Goal: Task Accomplishment & Management: Use online tool/utility

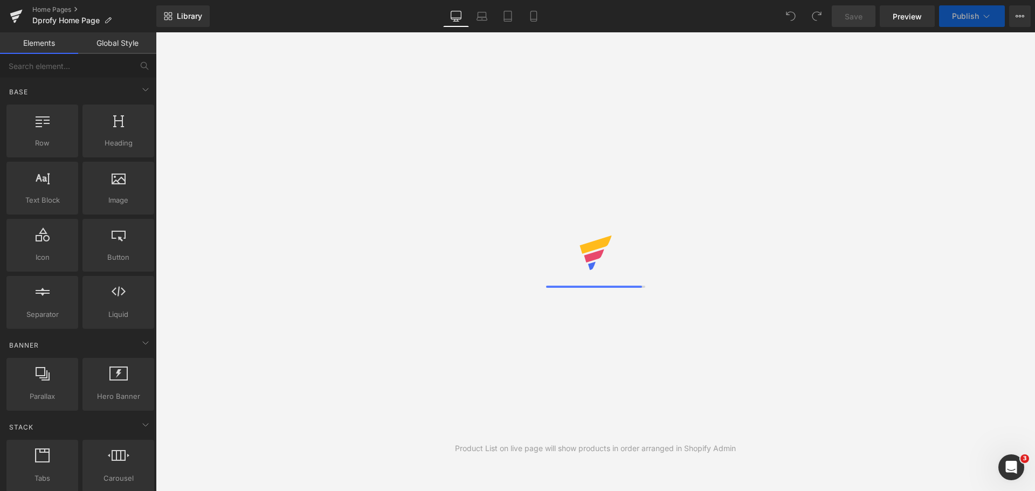
click at [673, 15] on div "Library Desktop Desktop Laptop Tablet Mobile Save Preview Publish Scheduled Vie…" at bounding box center [595, 16] width 879 height 22
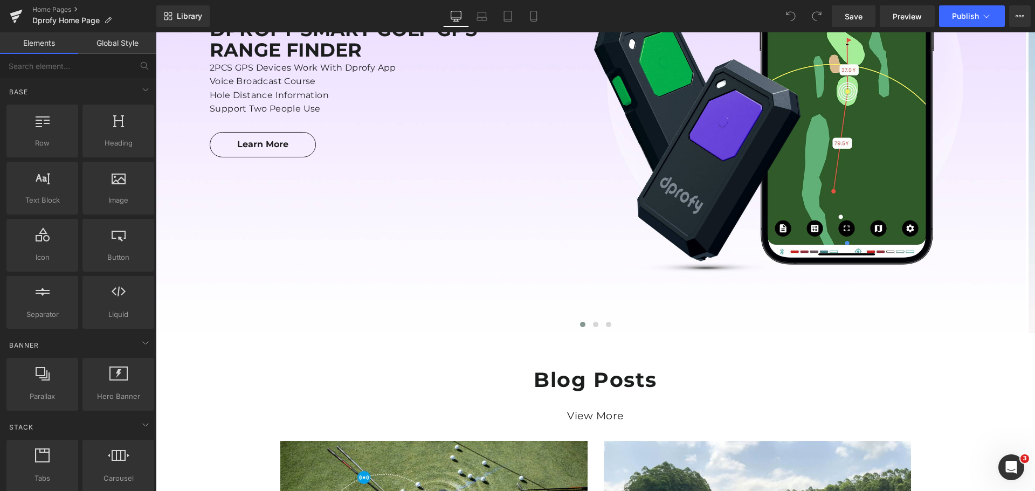
scroll to position [270, 0]
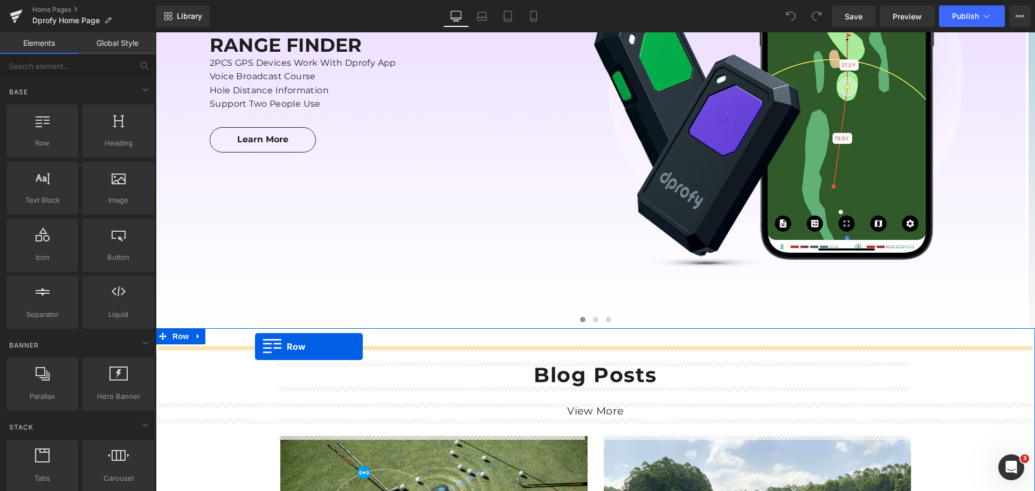
drag, startPoint x: 195, startPoint y: 164, endPoint x: 255, endPoint y: 347, distance: 192.5
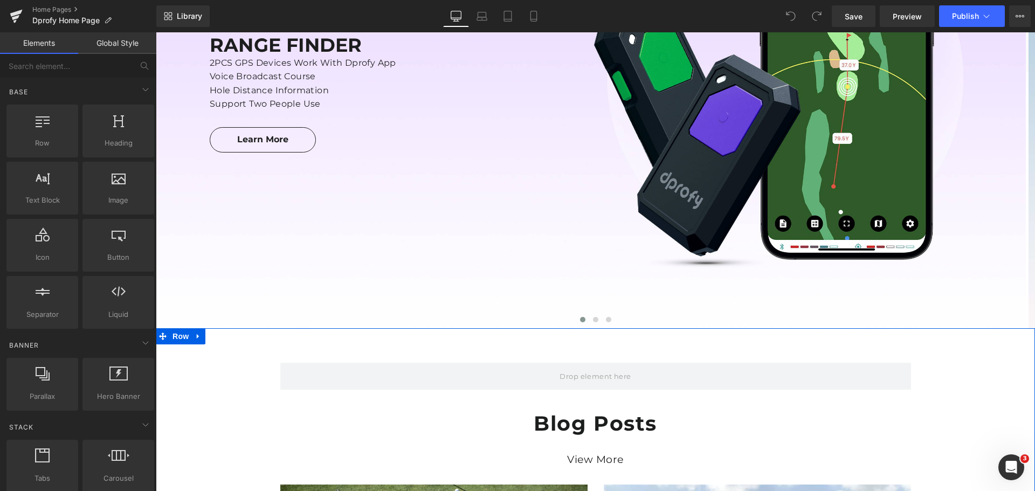
scroll to position [253, 0]
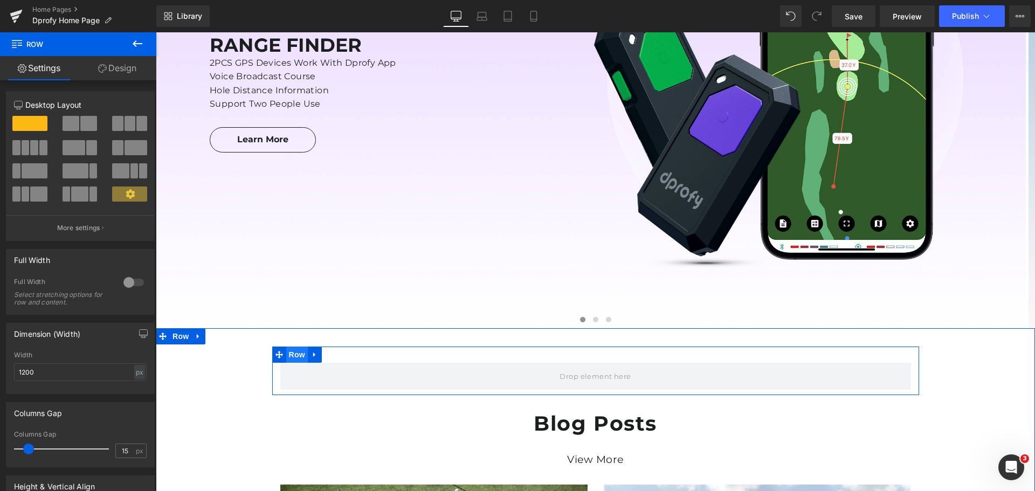
click at [290, 356] on span "Row" at bounding box center [297, 355] width 22 height 16
click at [292, 356] on span "Row" at bounding box center [297, 355] width 22 height 16
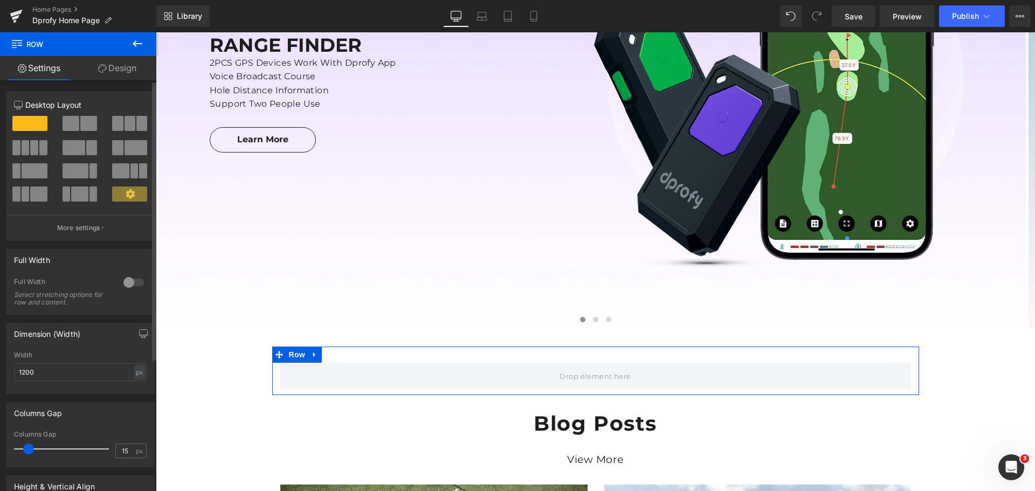
click at [132, 122] on button at bounding box center [130, 123] width 36 height 15
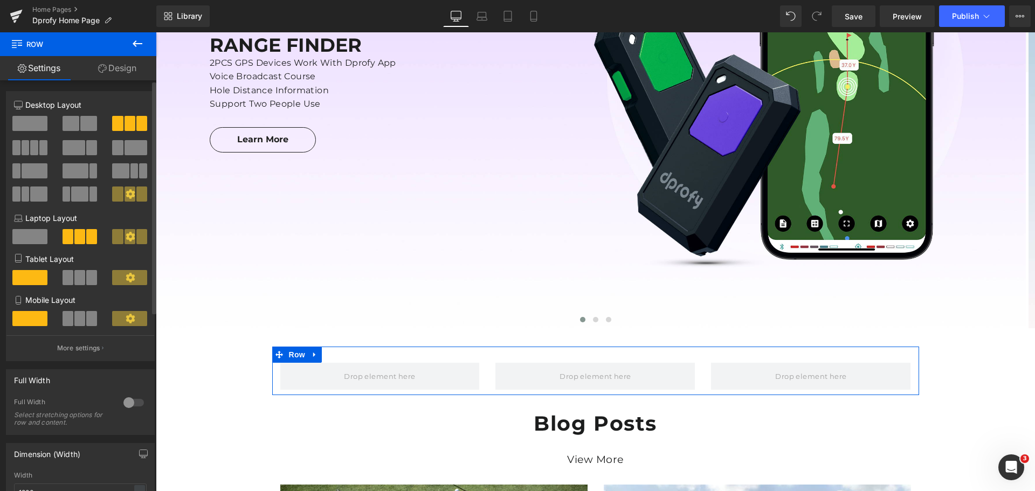
click at [30, 148] on span at bounding box center [34, 147] width 8 height 15
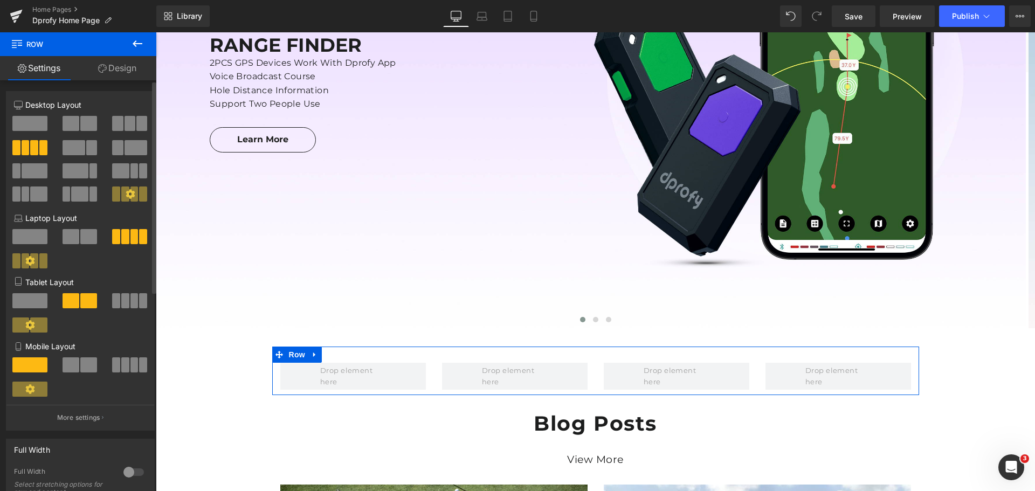
click at [80, 367] on span at bounding box center [88, 364] width 17 height 15
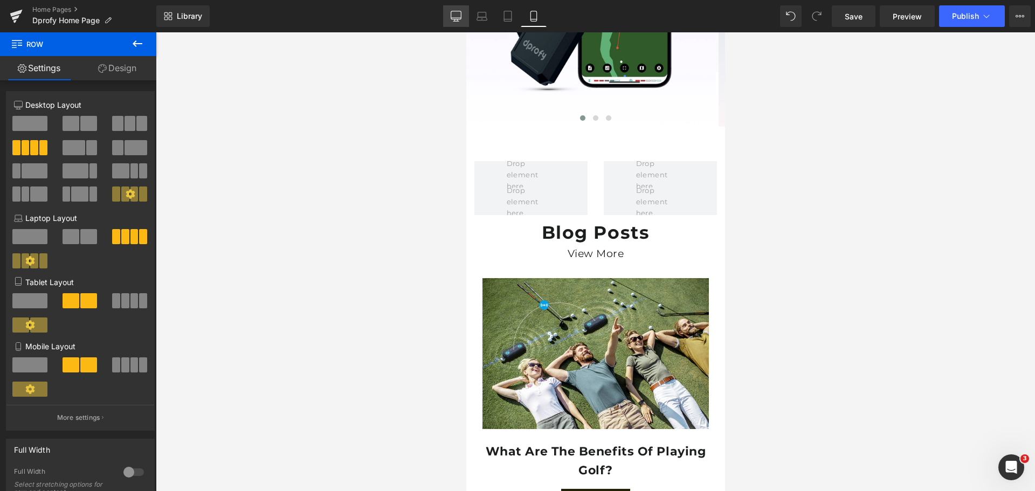
click at [457, 15] on icon at bounding box center [456, 16] width 11 height 11
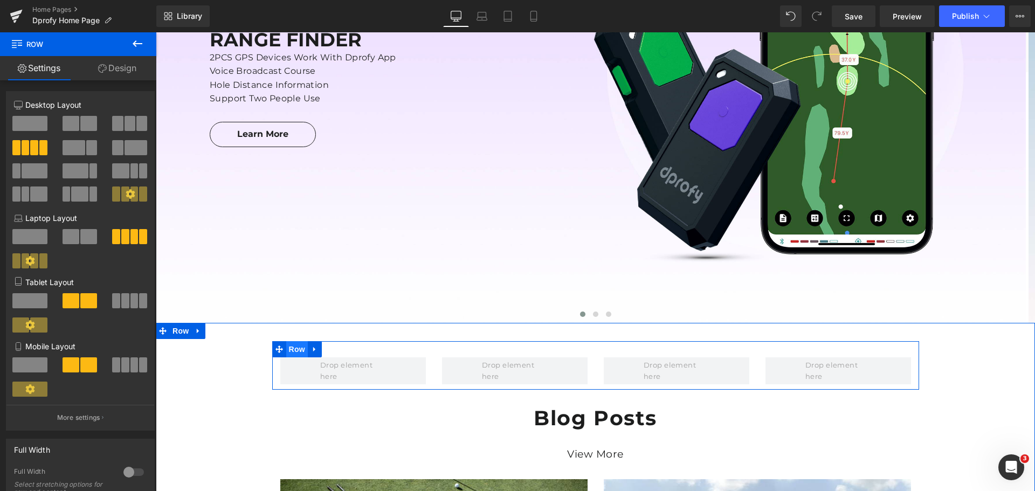
click at [291, 351] on span "Row" at bounding box center [297, 349] width 22 height 16
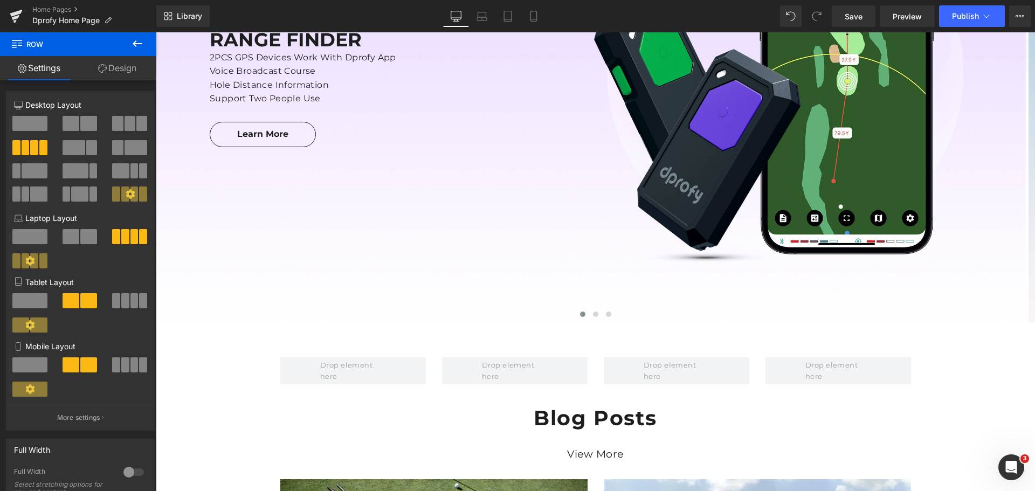
click at [137, 45] on icon at bounding box center [137, 43] width 13 height 13
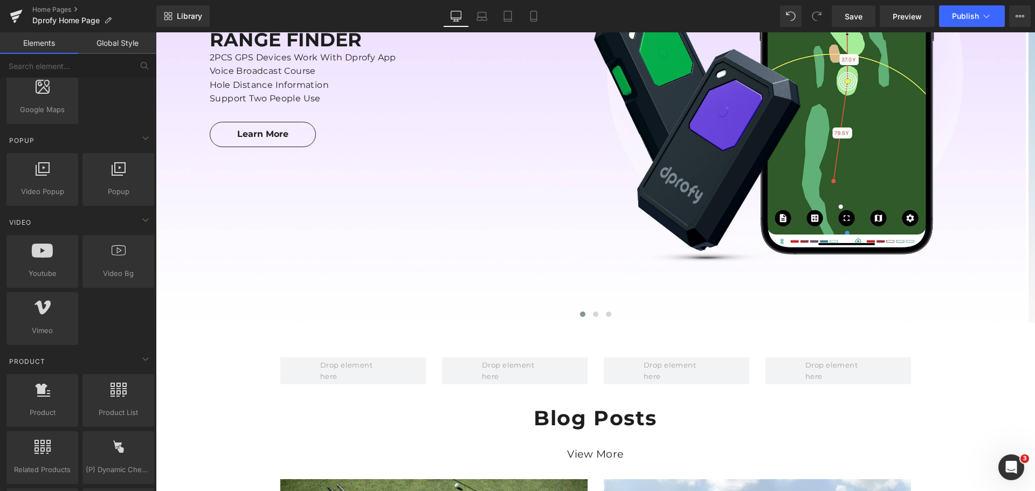
scroll to position [701, 0]
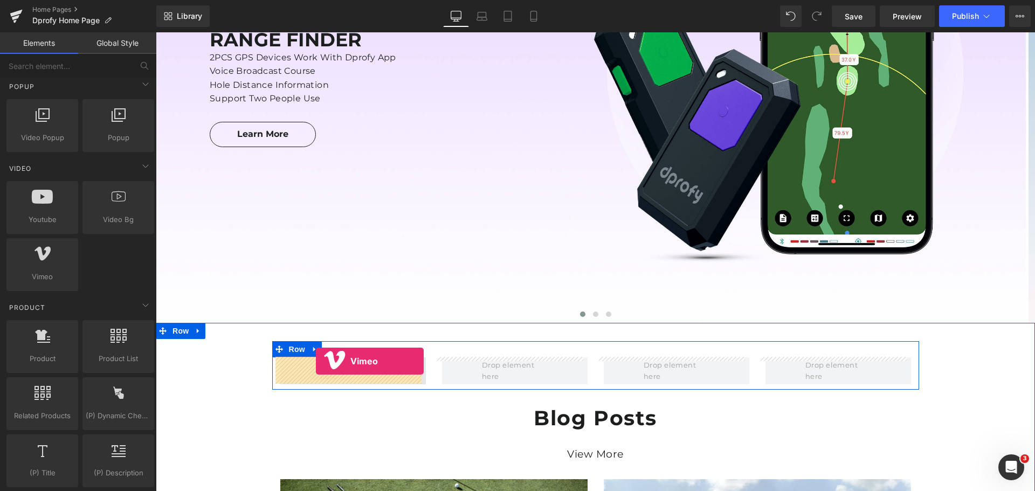
drag, startPoint x: 198, startPoint y: 296, endPoint x: 316, endPoint y: 361, distance: 134.6
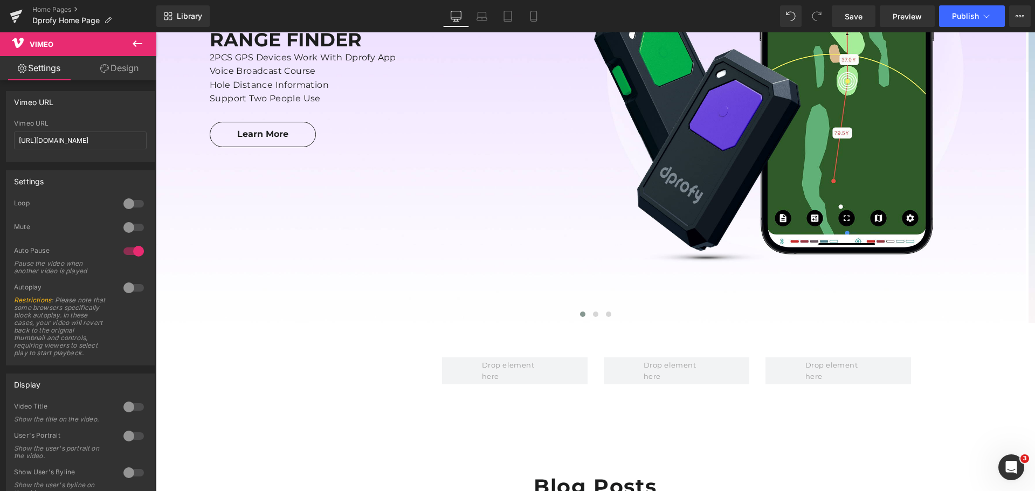
click at [136, 42] on icon at bounding box center [137, 43] width 13 height 13
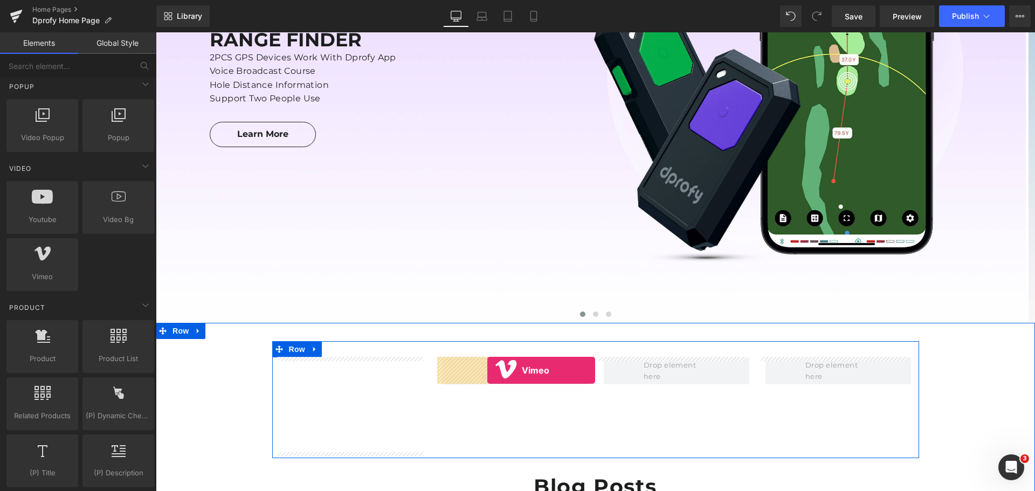
drag, startPoint x: 196, startPoint y: 296, endPoint x: 487, endPoint y: 370, distance: 300.3
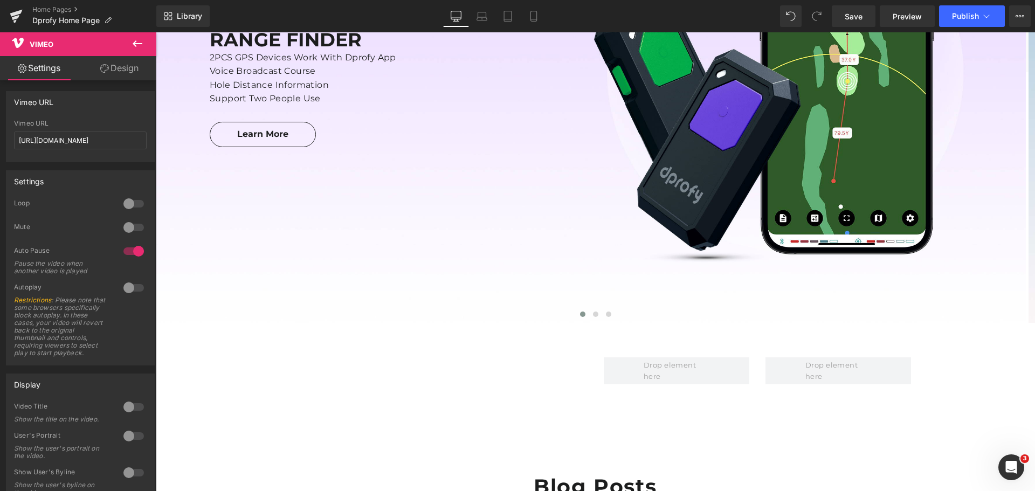
click at [135, 43] on icon at bounding box center [138, 43] width 10 height 6
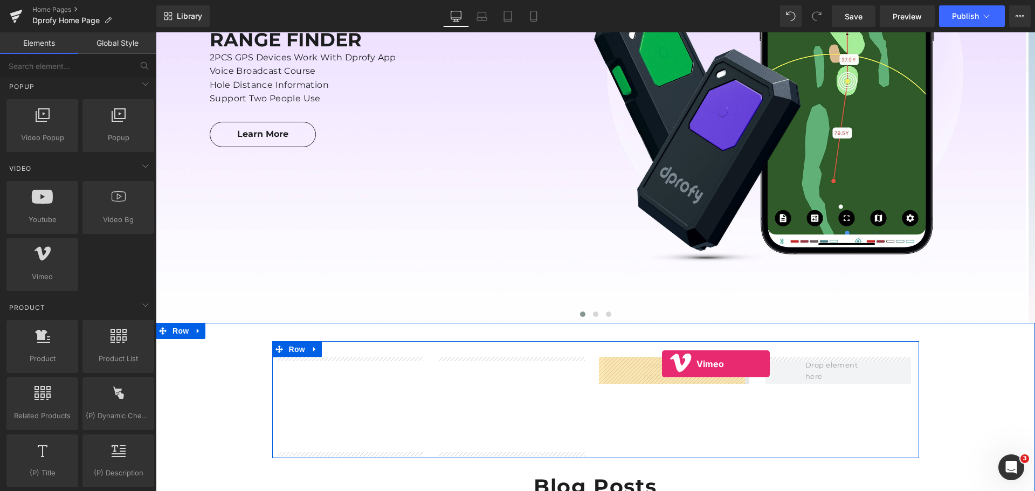
drag, startPoint x: 197, startPoint y: 299, endPoint x: 662, endPoint y: 364, distance: 469.2
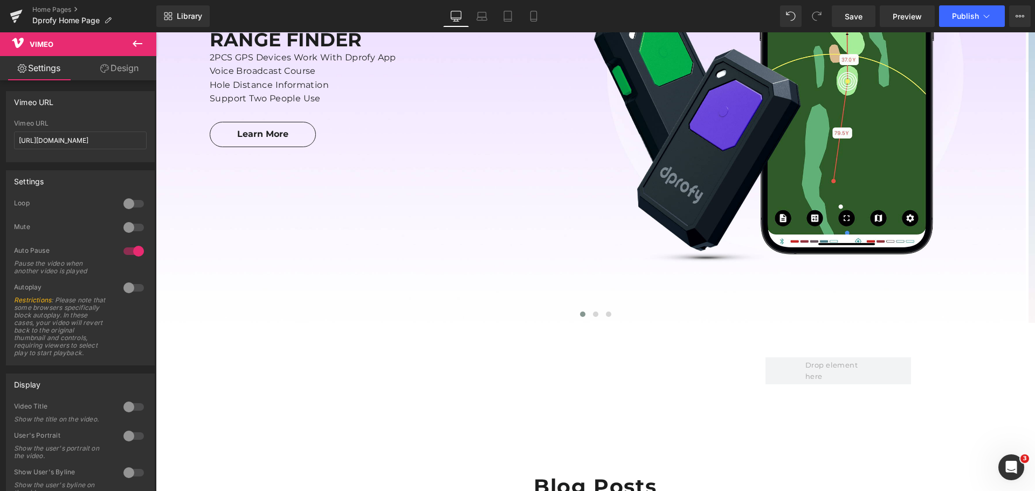
click at [135, 42] on icon at bounding box center [138, 43] width 10 height 6
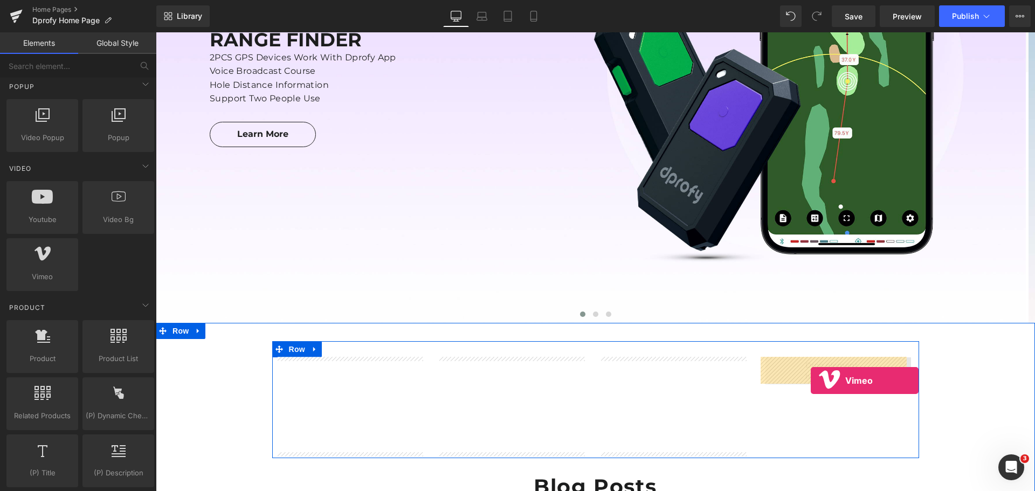
drag, startPoint x: 196, startPoint y: 298, endPoint x: 811, endPoint y: 381, distance: 620.7
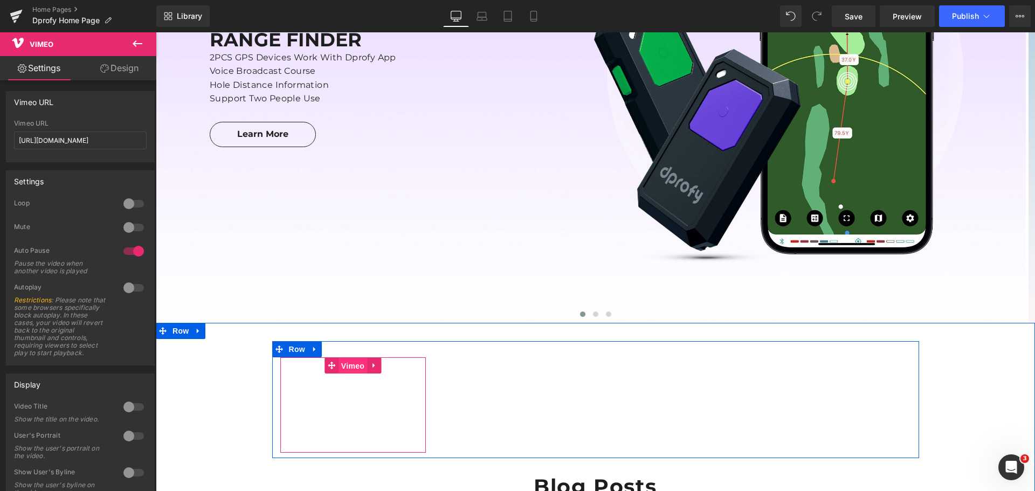
click at [347, 369] on span "Vimeo" at bounding box center [353, 366] width 29 height 16
click at [347, 369] on span "Vimeo" at bounding box center [353, 365] width 29 height 16
click at [347, 366] on span "Vimeo" at bounding box center [353, 365] width 29 height 16
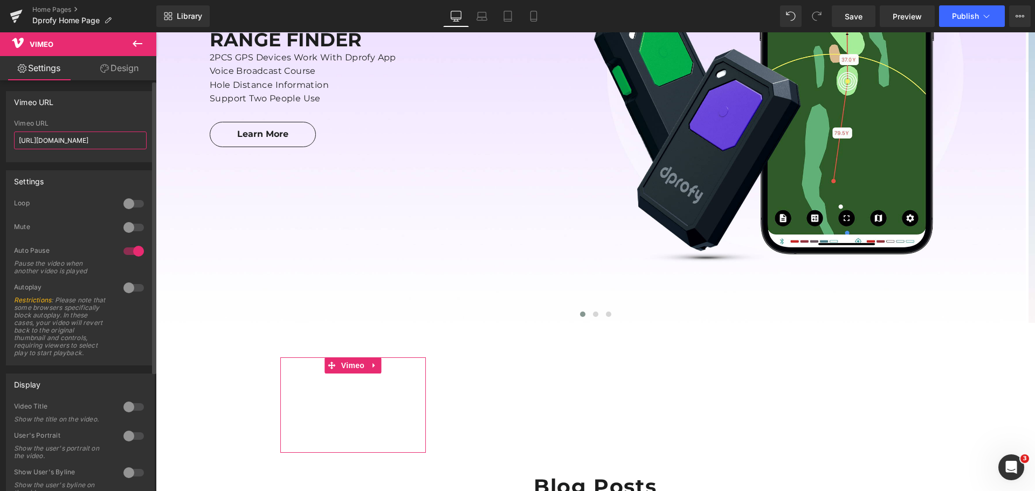
drag, startPoint x: 115, startPoint y: 138, endPoint x: 15, endPoint y: 140, distance: 100.3
click at [15, 140] on input "https://vimeo.com/57600809" at bounding box center [80, 141] width 133 height 18
paste input "1106994205"
type input "https://vimeo.com/1106994205"
click at [95, 114] on div "Vimeo URL https://vimeo.com/57600809 Vimeo URL https://vimeo.com/1106994205" at bounding box center [80, 126] width 149 height 71
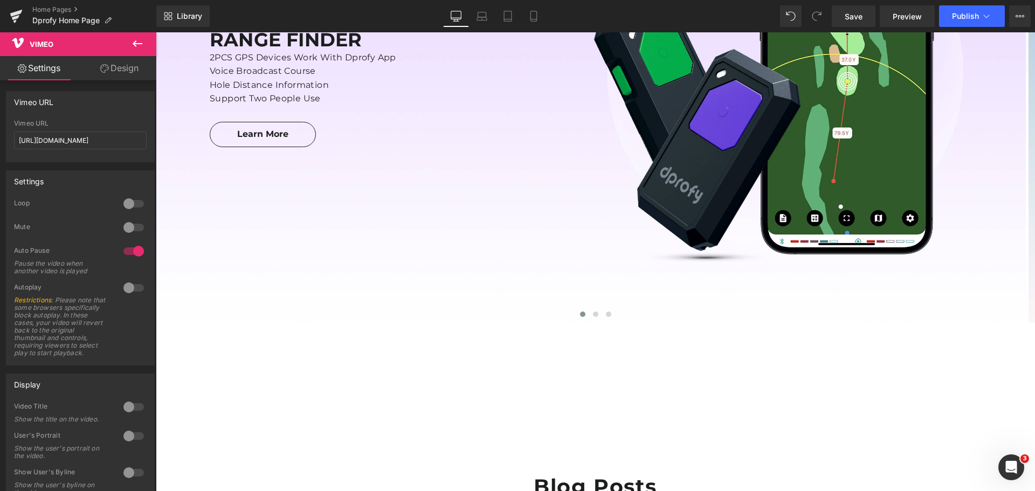
click at [140, 43] on icon at bounding box center [138, 43] width 10 height 6
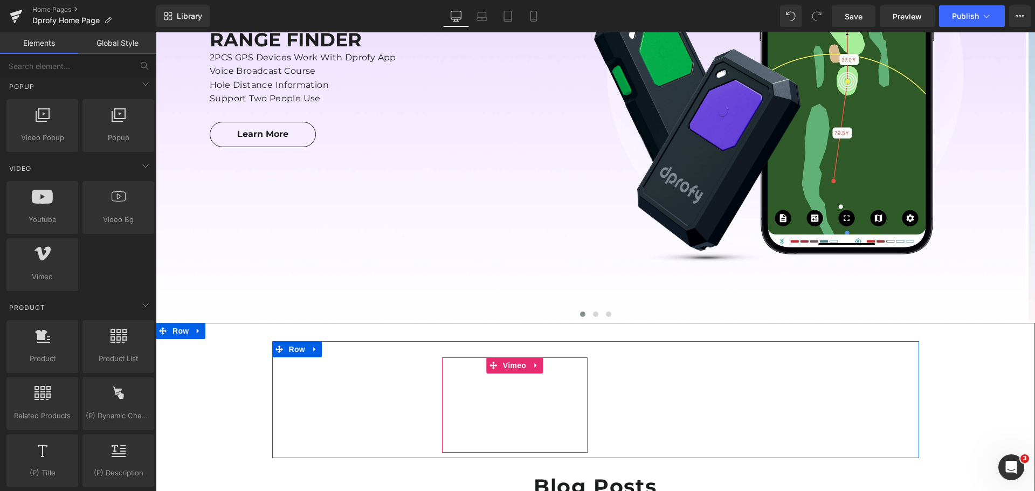
click at [509, 366] on div at bounding box center [515, 404] width 146 height 95
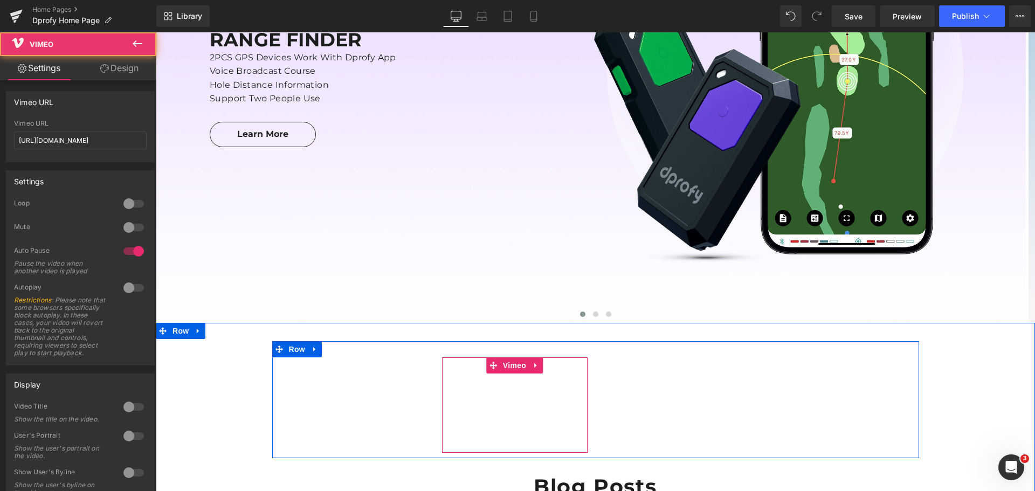
click at [509, 366] on div at bounding box center [515, 404] width 146 height 95
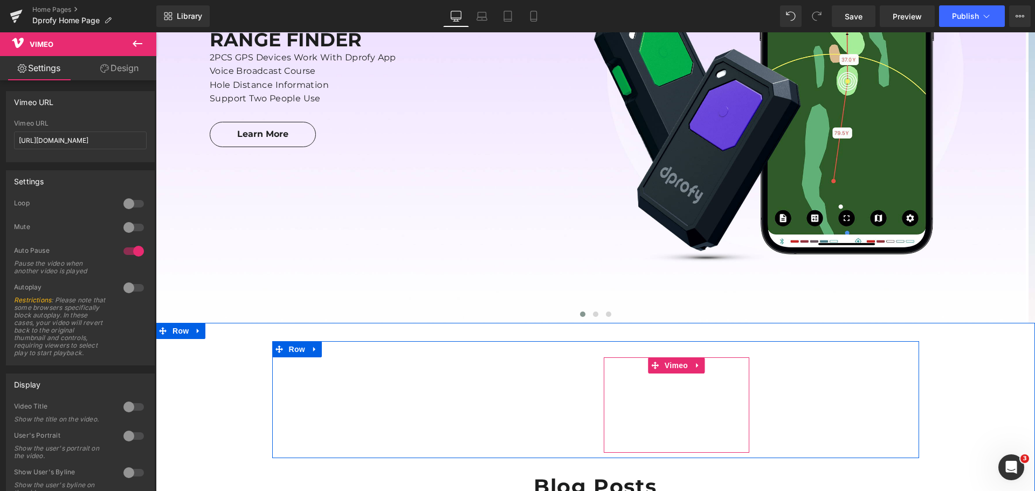
click at [671, 367] on div at bounding box center [677, 404] width 146 height 95
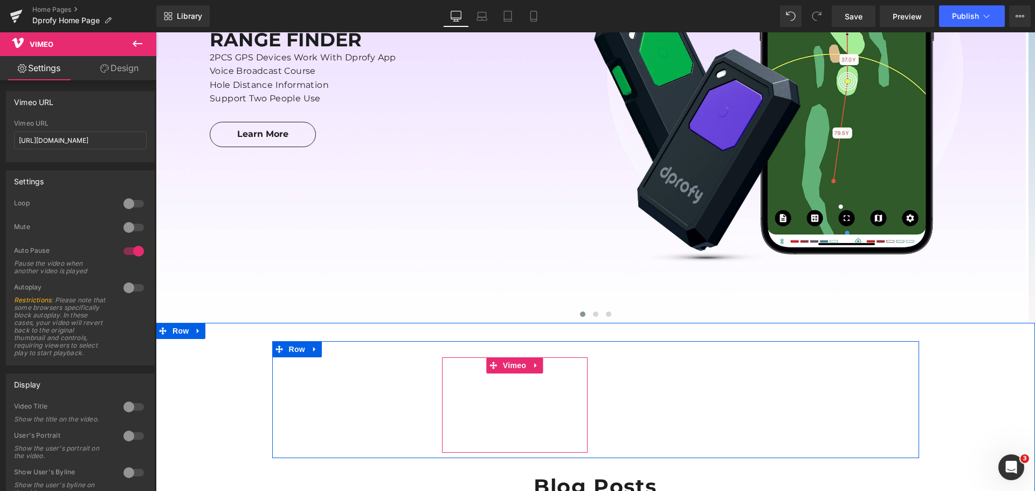
click at [509, 367] on div at bounding box center [515, 404] width 146 height 95
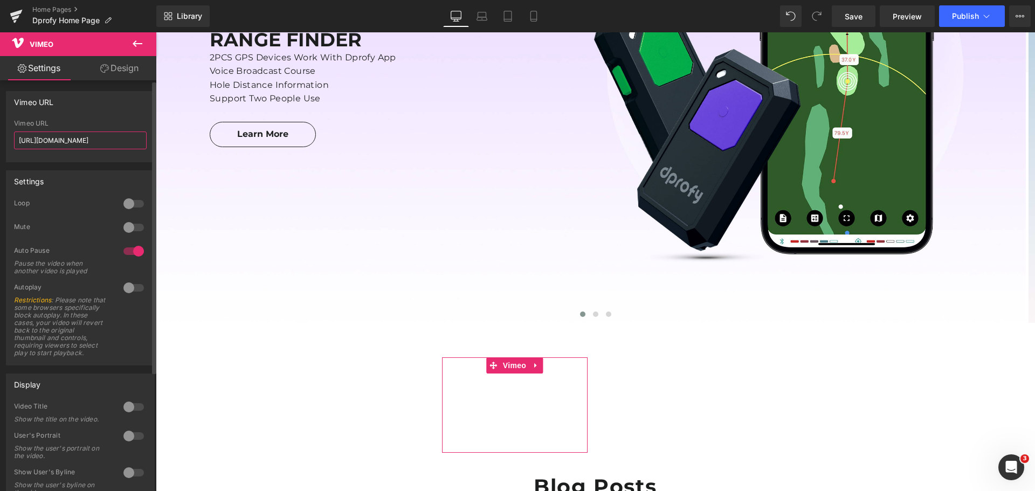
drag, startPoint x: 112, startPoint y: 139, endPoint x: 12, endPoint y: 138, distance: 100.3
click at [12, 138] on div "https://vimeo.com/57600809 Vimeo URL https://vimeo.com/57600809" at bounding box center [80, 141] width 148 height 42
paste input "1107283373"
type input "https://vimeo.com/1107283373"
click at [87, 118] on div "Vimeo URL https://vimeo.com/57600809 Vimeo URL https://vimeo.com/1107283373" at bounding box center [80, 126] width 149 height 71
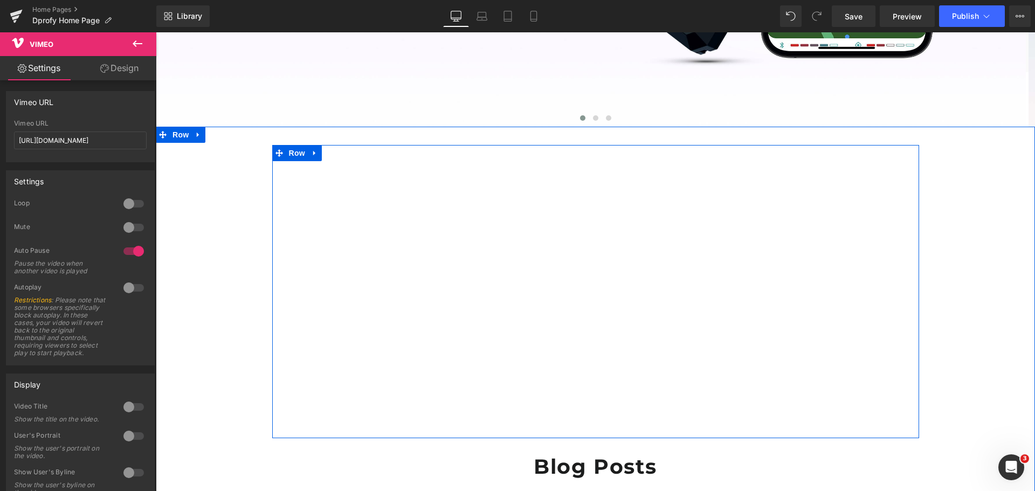
scroll to position [474, 0]
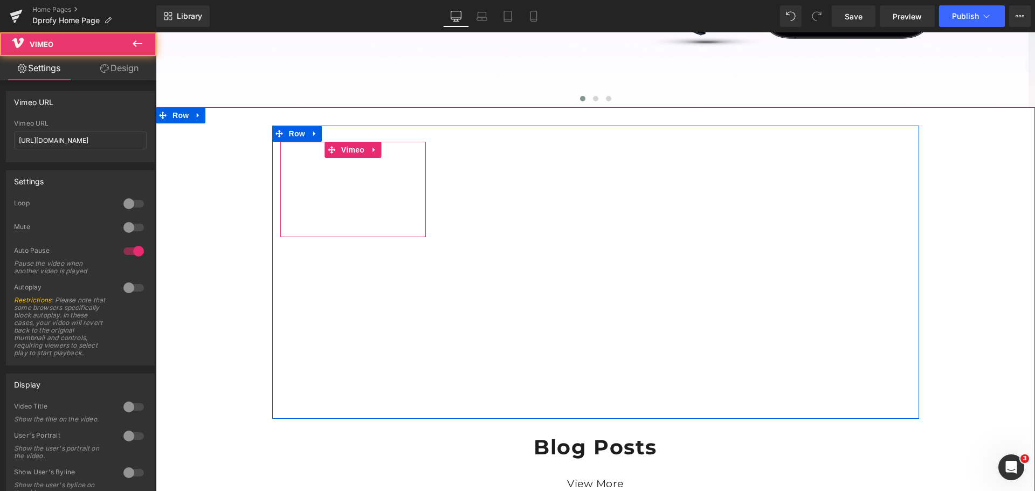
click at [348, 153] on div at bounding box center [353, 189] width 146 height 95
click at [346, 150] on div at bounding box center [353, 189] width 146 height 95
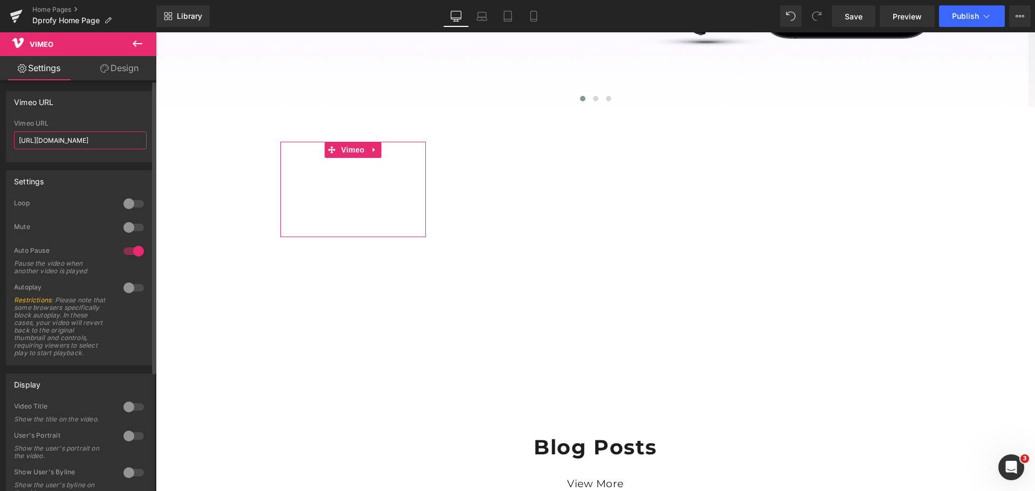
drag, startPoint x: 119, startPoint y: 140, endPoint x: 11, endPoint y: 135, distance: 108.0
click at [11, 135] on div "https://vimeo.com/1106994205 Vimeo URL https://vimeo.com/1106994205" at bounding box center [80, 141] width 148 height 42
click at [95, 118] on div "Vimeo URL https://vimeo.com/1106994205 Vimeo URL https://vimeo.com/1106994205" at bounding box center [80, 126] width 149 height 71
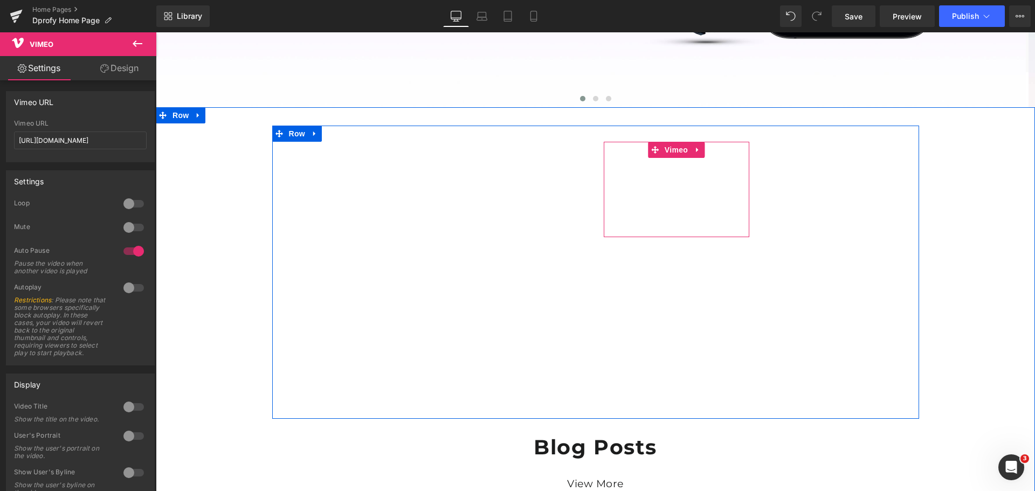
click at [673, 150] on div at bounding box center [677, 189] width 146 height 95
click at [831, 148] on div at bounding box center [839, 189] width 146 height 95
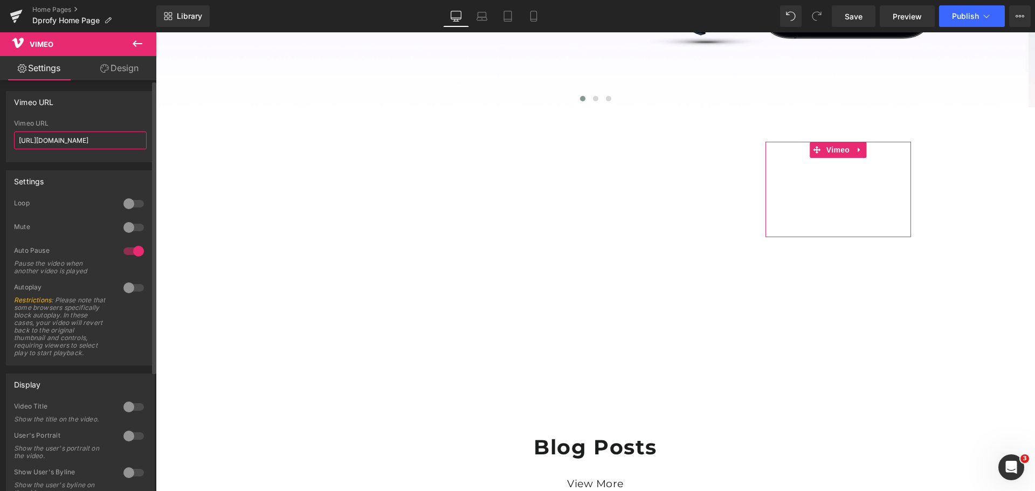
drag, startPoint x: 123, startPoint y: 140, endPoint x: 16, endPoint y: 140, distance: 107.3
click at [11, 140] on div "https://vimeo.com/57600809 Vimeo URL https://vimeo.com/57600809" at bounding box center [80, 141] width 148 height 42
paste input "1119687446"
type input "https://vimeo.com/1119687446"
click at [89, 111] on div "Vimeo URL" at bounding box center [80, 102] width 148 height 20
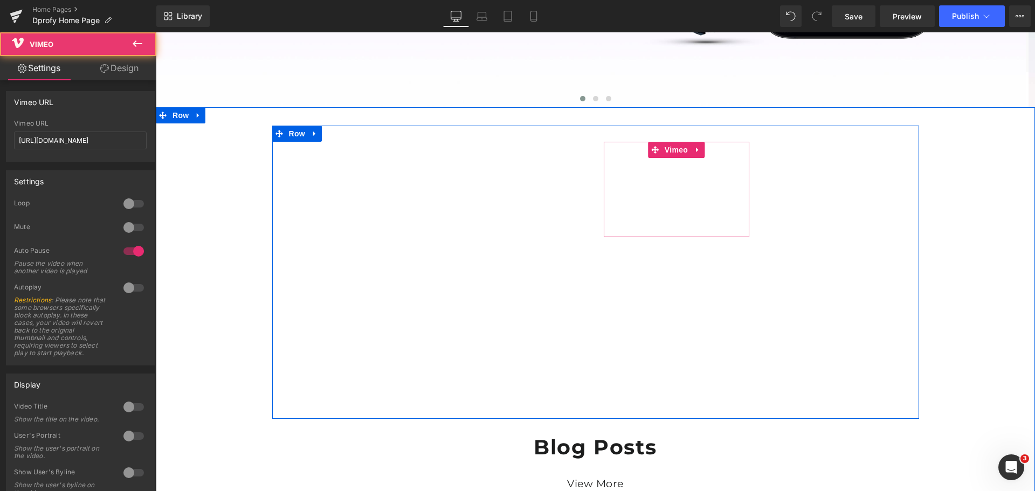
click at [668, 150] on div at bounding box center [677, 189] width 146 height 95
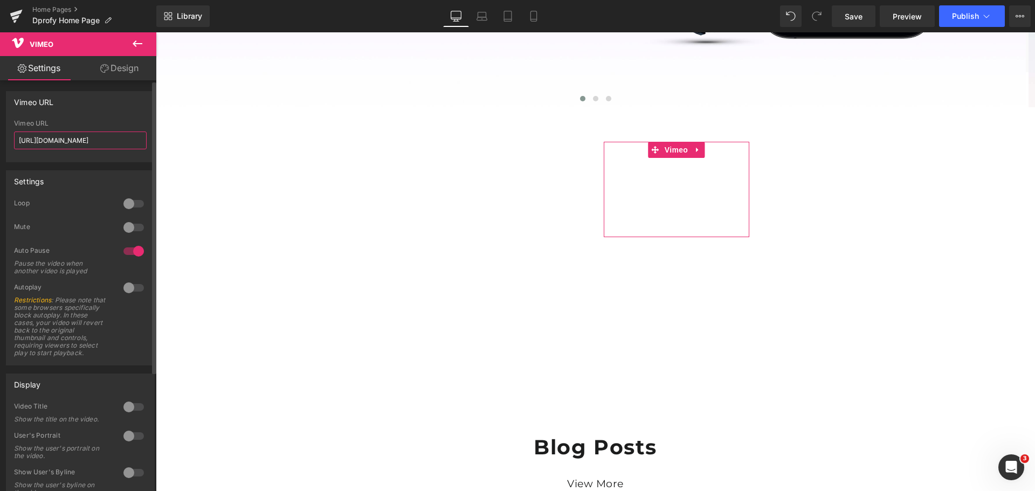
drag, startPoint x: 112, startPoint y: 139, endPoint x: 12, endPoint y: 142, distance: 99.2
click at [12, 142] on div "https://vimeo.com/57600809 Vimeo URL https://vimeo.com/57600809" at bounding box center [80, 141] width 148 height 42
paste input "1108961683"
type input "https://vimeo.com/1108961683"
click at [79, 102] on div "Vimeo URL" at bounding box center [80, 102] width 148 height 20
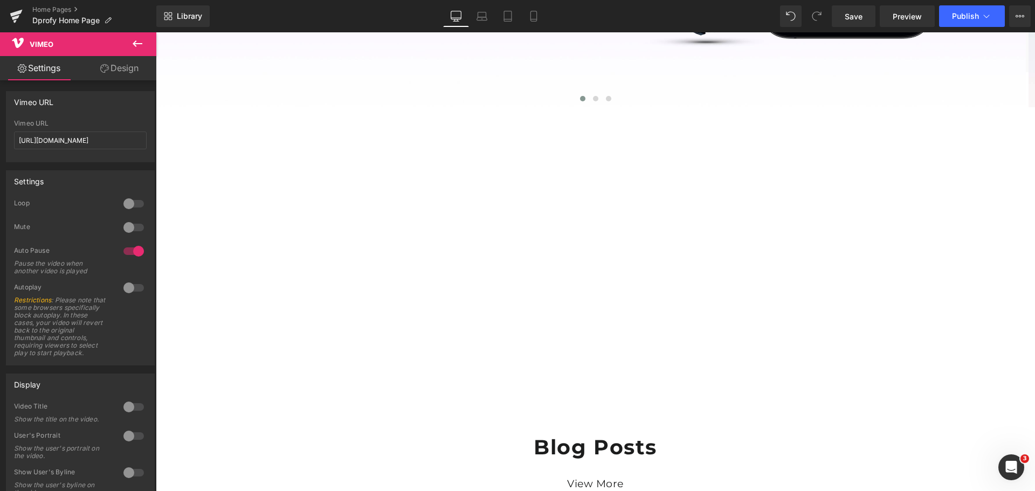
click at [136, 45] on icon at bounding box center [137, 43] width 13 height 13
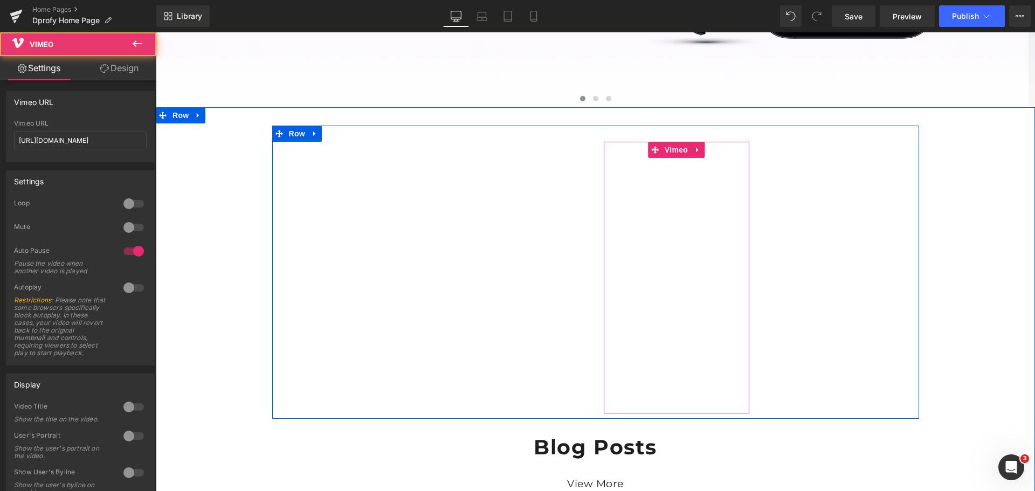
click at [673, 151] on div at bounding box center [677, 278] width 146 height 272
click at [671, 150] on div at bounding box center [677, 278] width 146 height 272
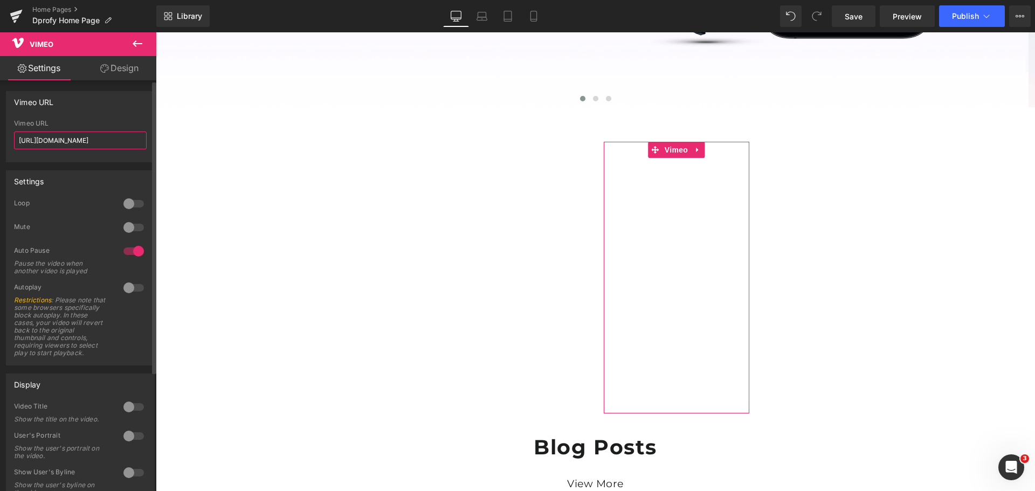
drag, startPoint x: 113, startPoint y: 138, endPoint x: 18, endPoint y: 139, distance: 94.9
click at [12, 140] on div "https://vimeo.com/1108961683 Vimeo URL https://vimeo.com/1108961683" at bounding box center [80, 141] width 148 height 42
click at [79, 110] on div "Vimeo URL" at bounding box center [80, 102] width 148 height 20
click at [133, 43] on icon at bounding box center [137, 43] width 13 height 13
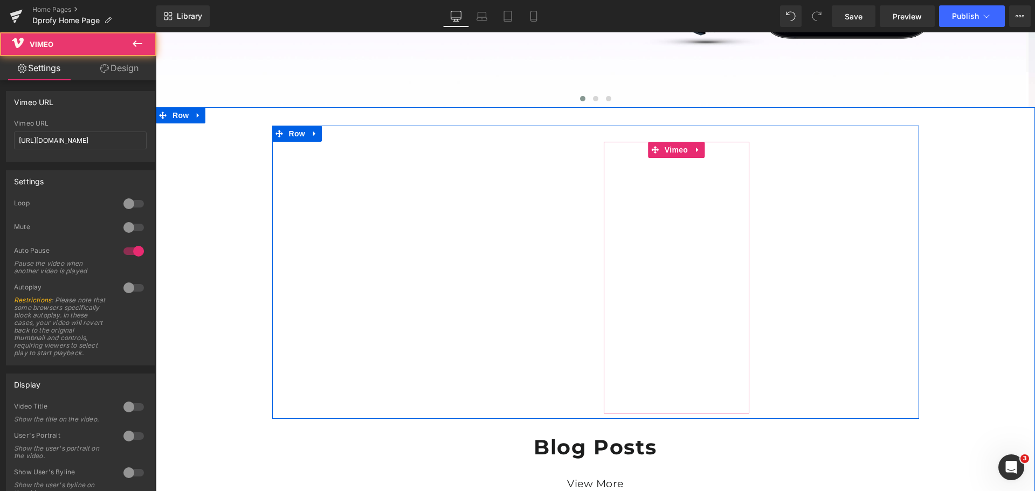
click at [674, 281] on div at bounding box center [677, 278] width 146 height 272
click at [678, 279] on div at bounding box center [677, 278] width 146 height 272
click at [670, 153] on div at bounding box center [677, 278] width 146 height 272
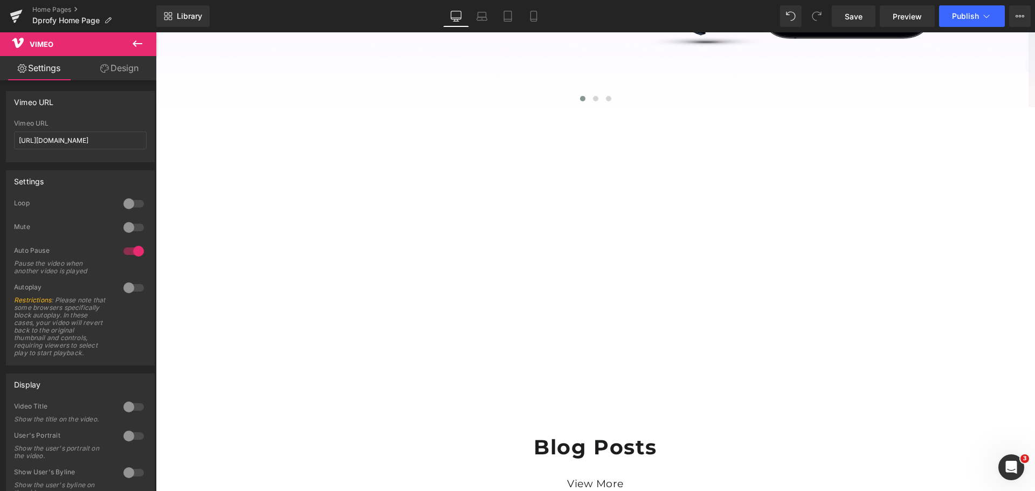
click at [136, 45] on icon at bounding box center [137, 43] width 13 height 13
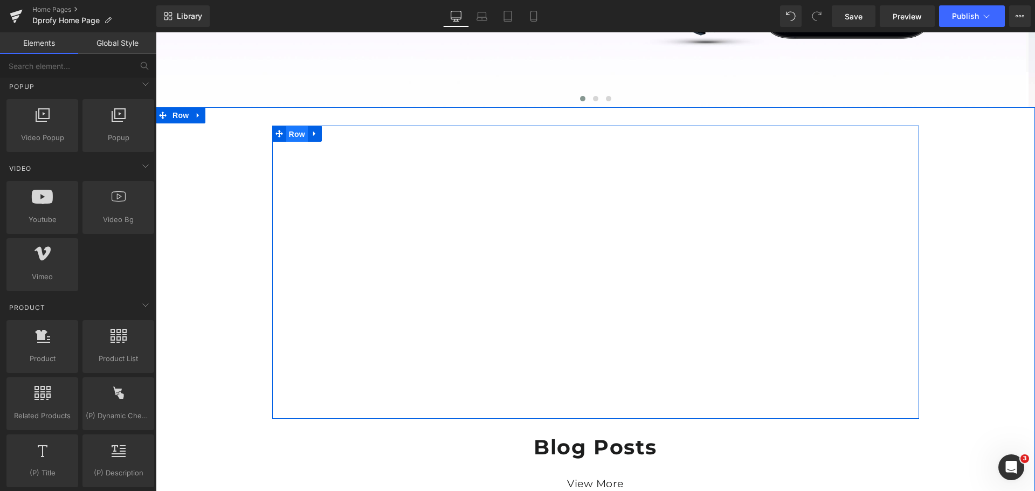
click at [291, 135] on span "Row" at bounding box center [297, 134] width 22 height 16
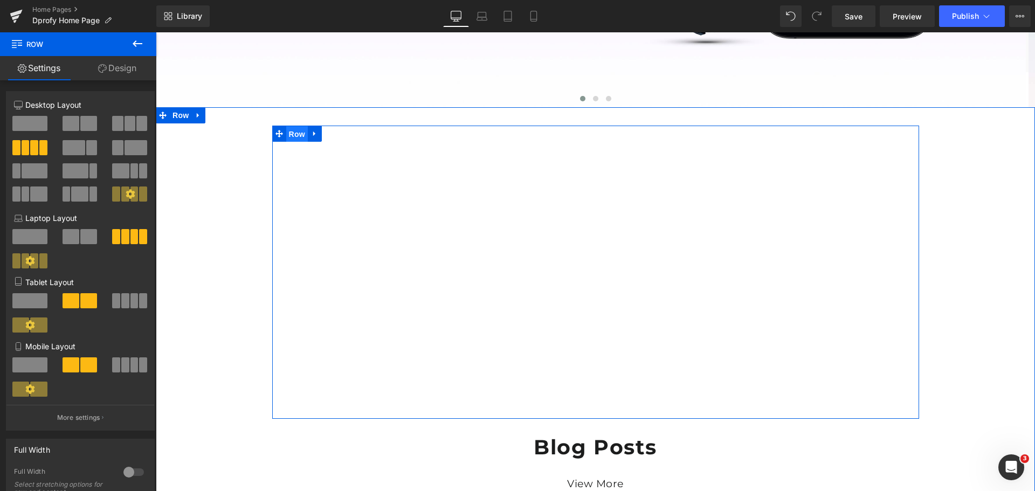
click at [291, 135] on span "Row" at bounding box center [297, 134] width 22 height 16
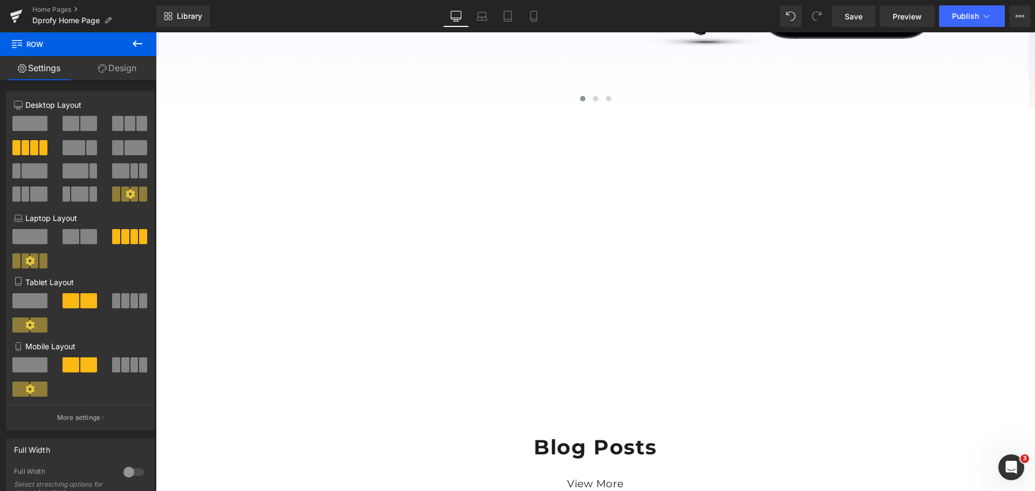
click at [142, 39] on icon at bounding box center [137, 43] width 13 height 13
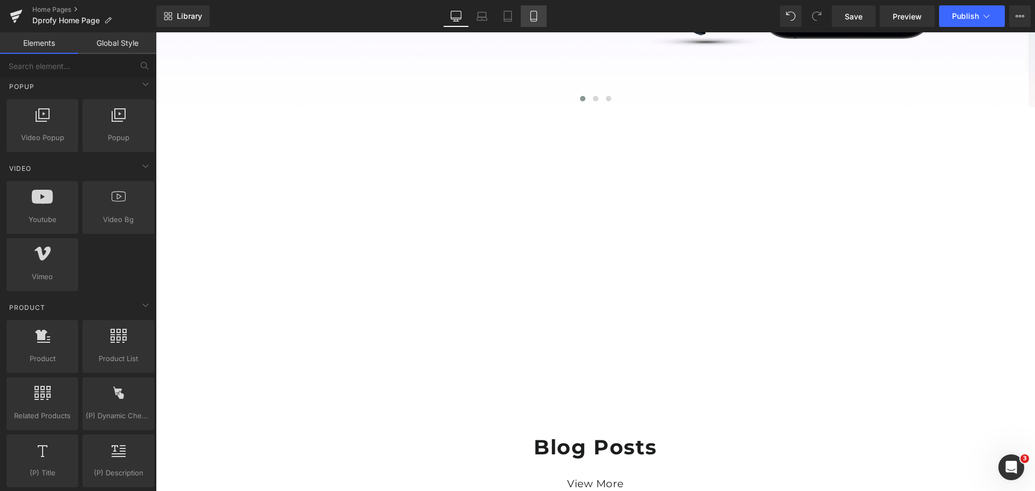
click at [536, 18] on icon at bounding box center [533, 16] width 6 height 10
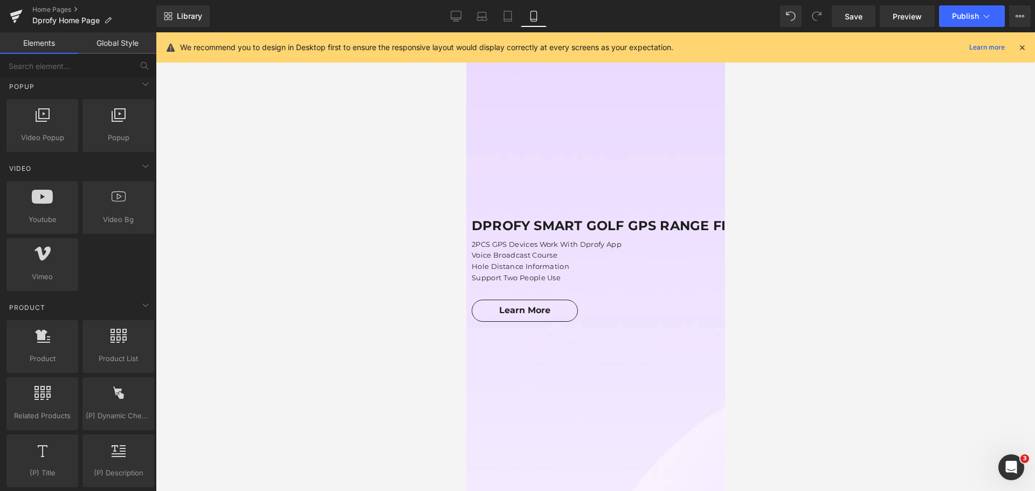
scroll to position [546, 0]
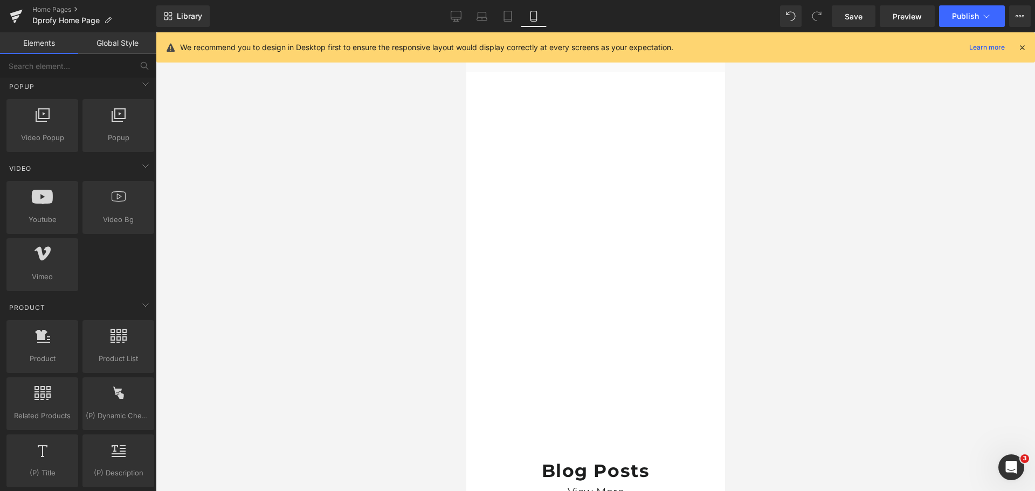
click at [1020, 47] on icon at bounding box center [1022, 48] width 10 height 10
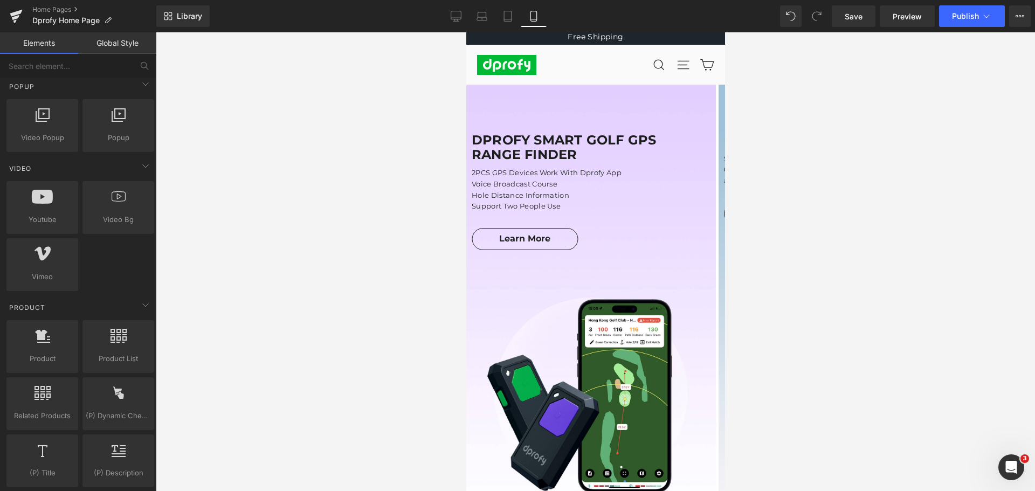
scroll to position [0, 0]
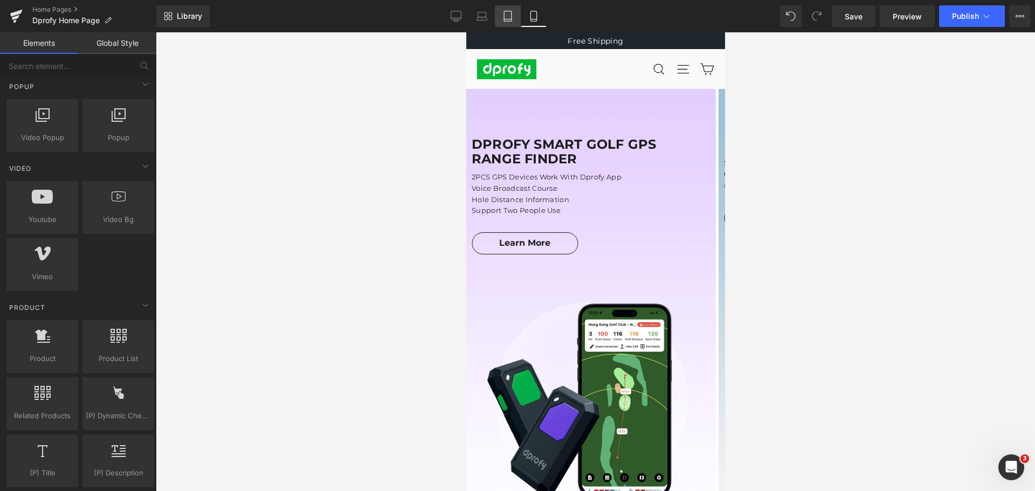
click at [509, 16] on icon at bounding box center [507, 16] width 11 height 11
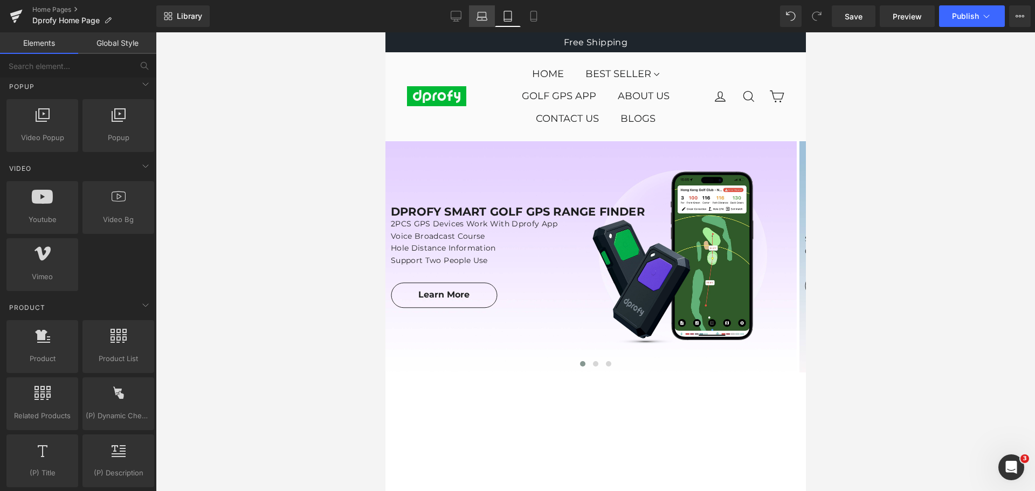
click at [482, 15] on icon at bounding box center [482, 16] width 11 height 11
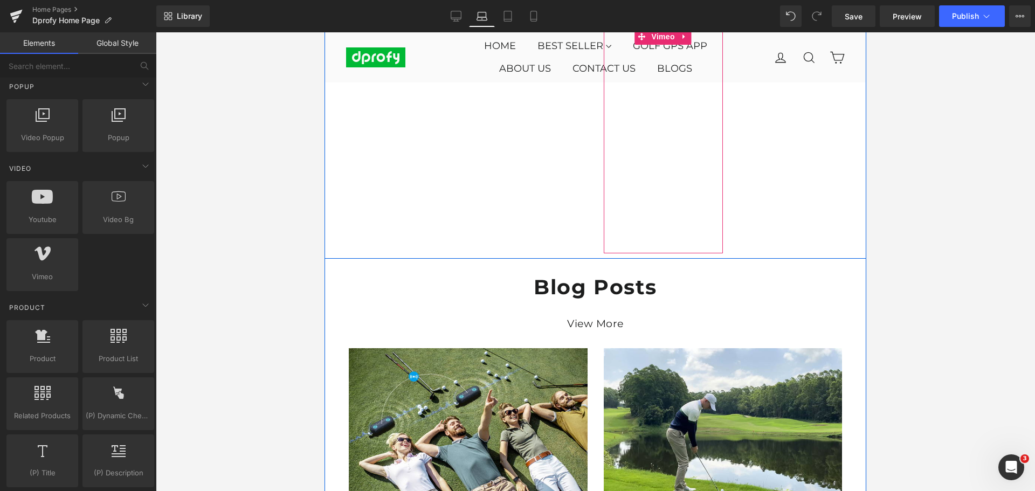
scroll to position [431, 0]
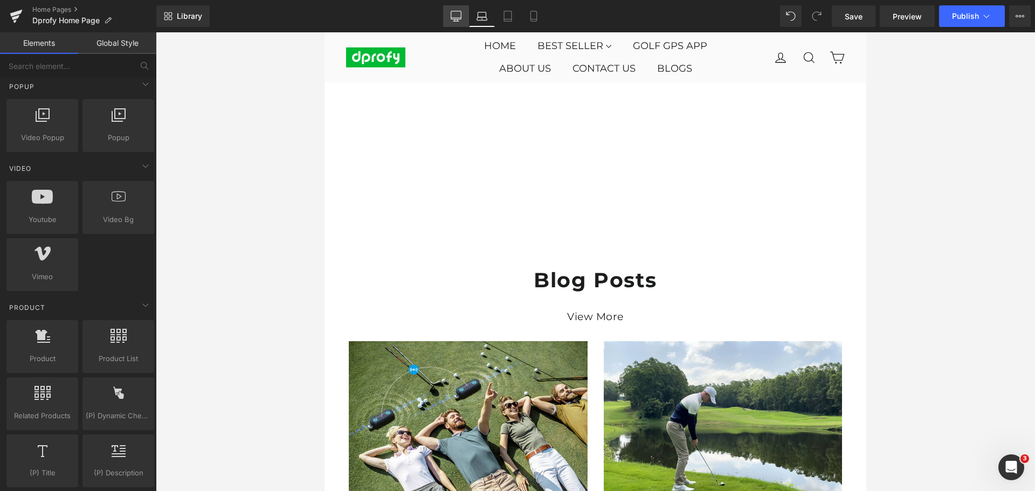
click at [453, 17] on icon at bounding box center [456, 16] width 11 height 11
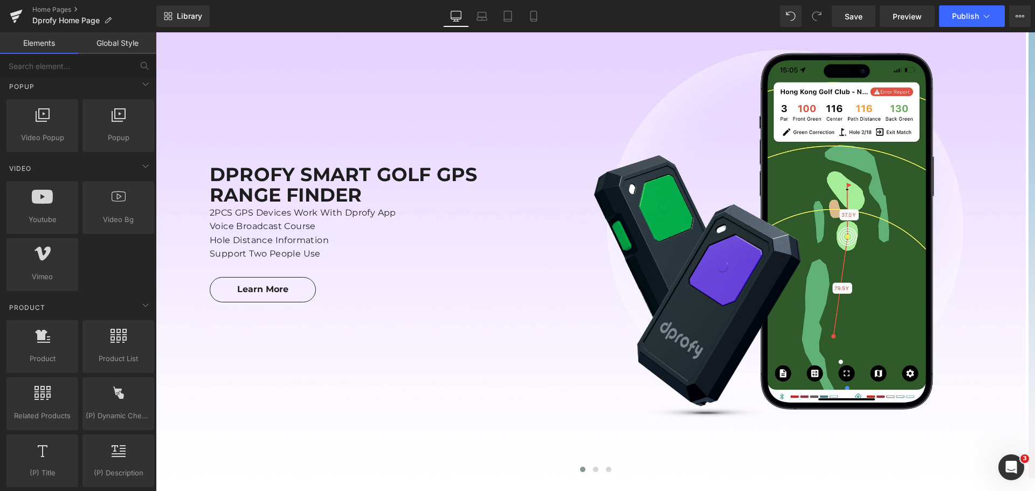
scroll to position [0, 0]
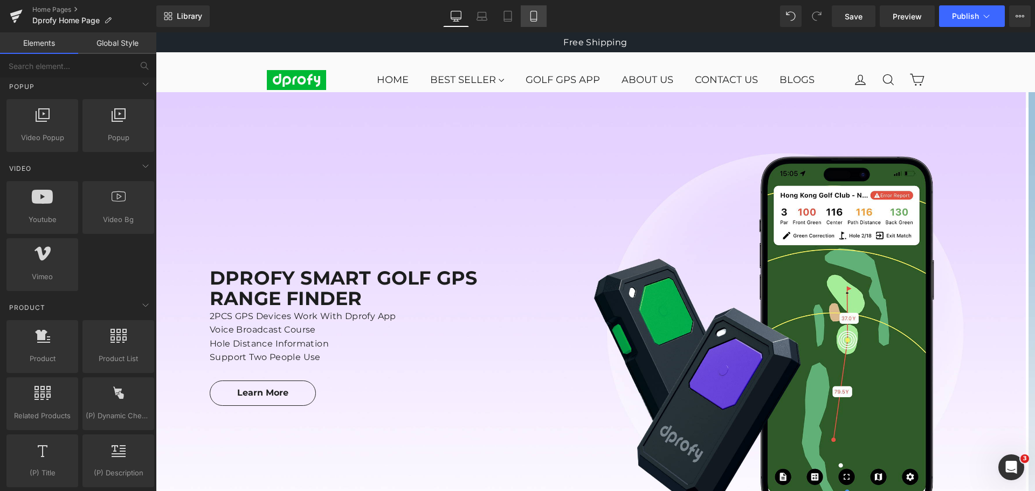
click at [534, 17] on icon at bounding box center [533, 16] width 11 height 11
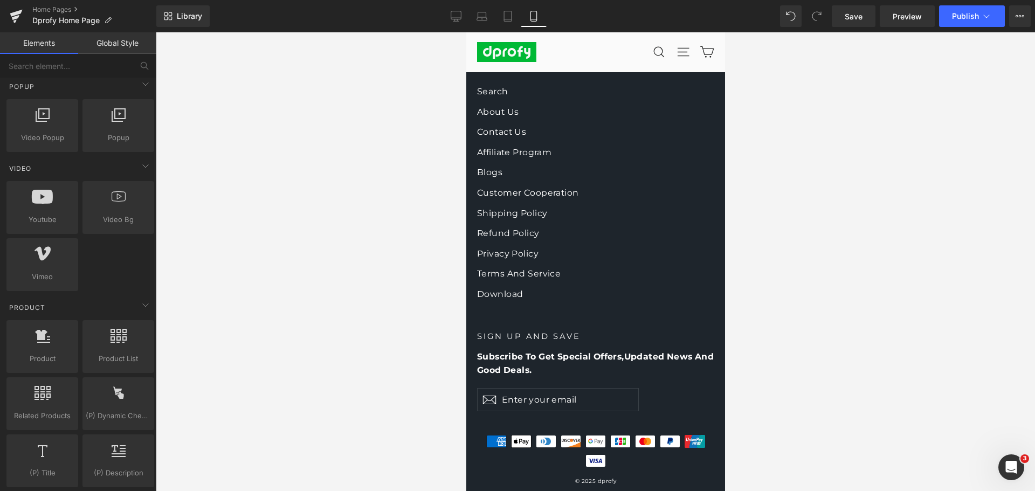
scroll to position [5001, 0]
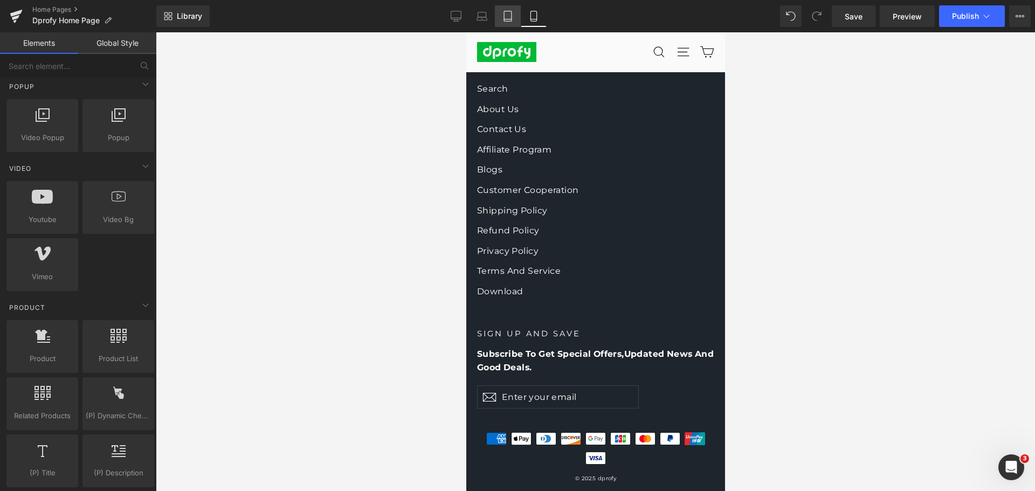
click at [508, 13] on icon at bounding box center [507, 16] width 11 height 11
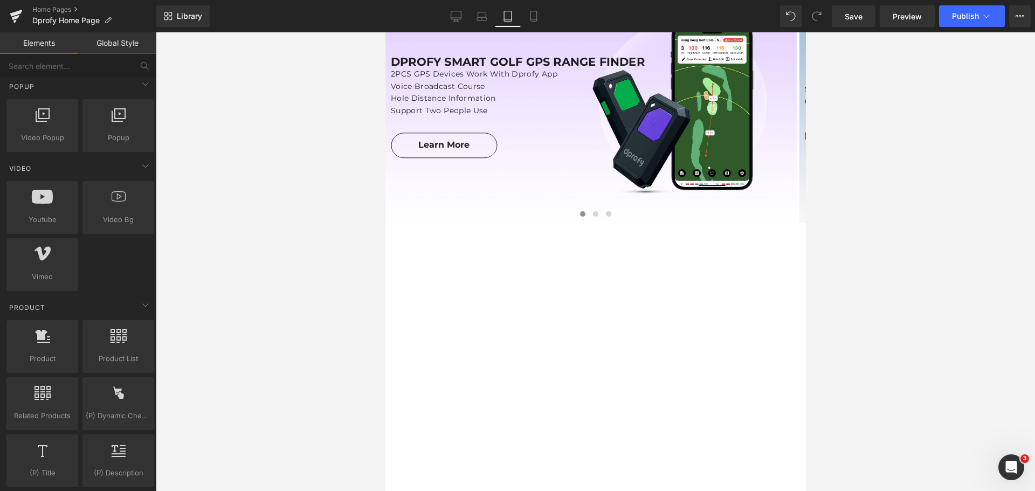
scroll to position [0, 0]
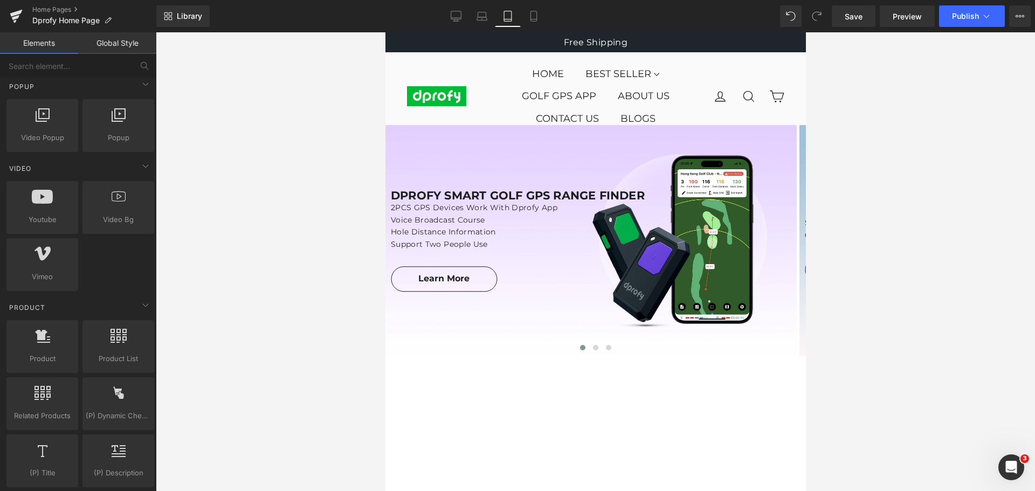
drag, startPoint x: 801, startPoint y: 386, endPoint x: 1197, endPoint y: 107, distance: 484.7
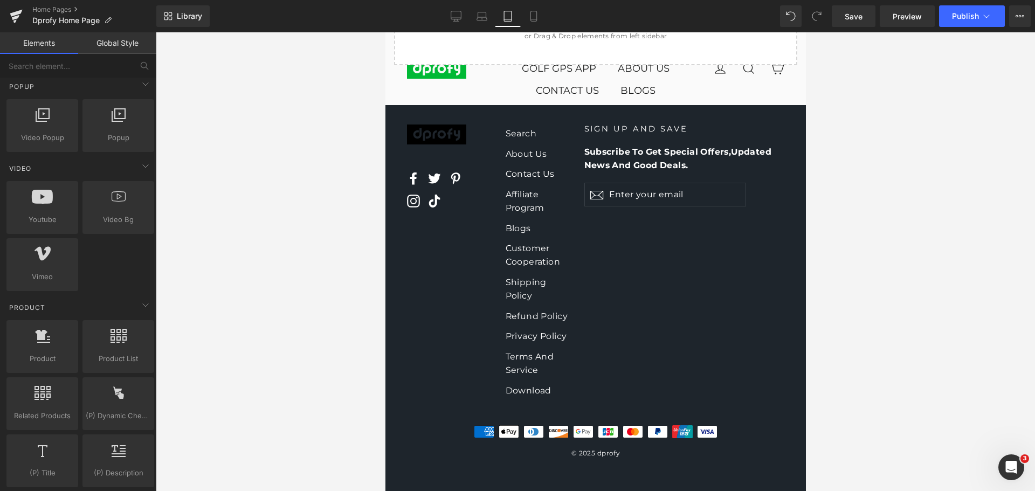
scroll to position [5964, 0]
click at [480, 19] on icon at bounding box center [482, 16] width 11 height 11
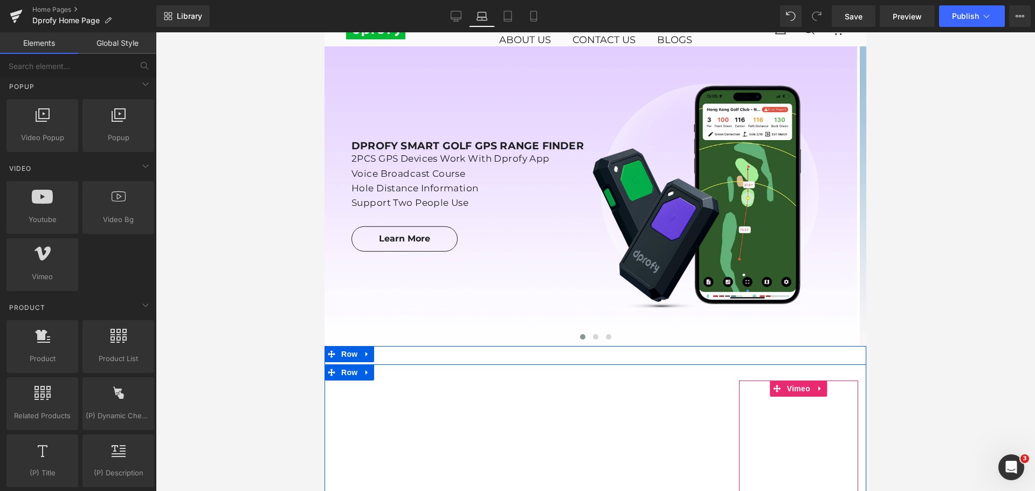
scroll to position [0, 0]
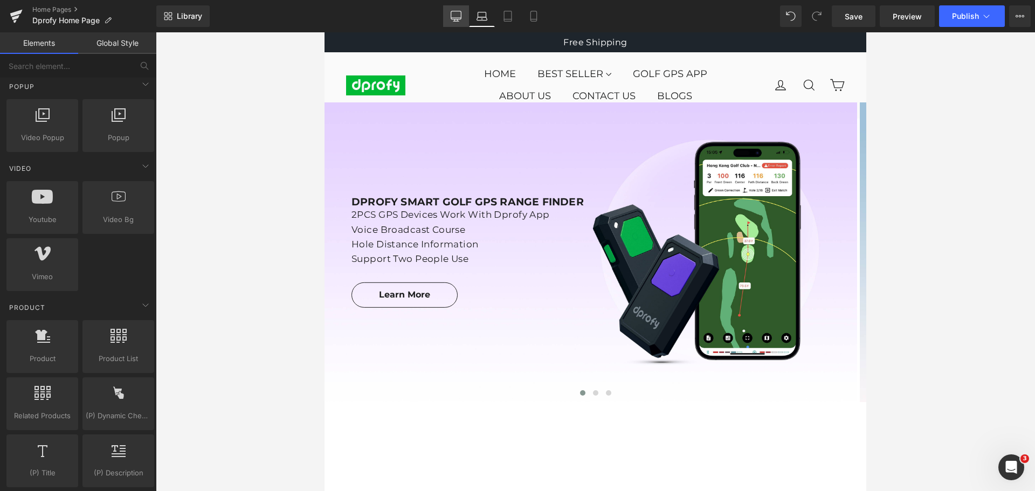
click at [456, 16] on icon at bounding box center [456, 16] width 11 height 11
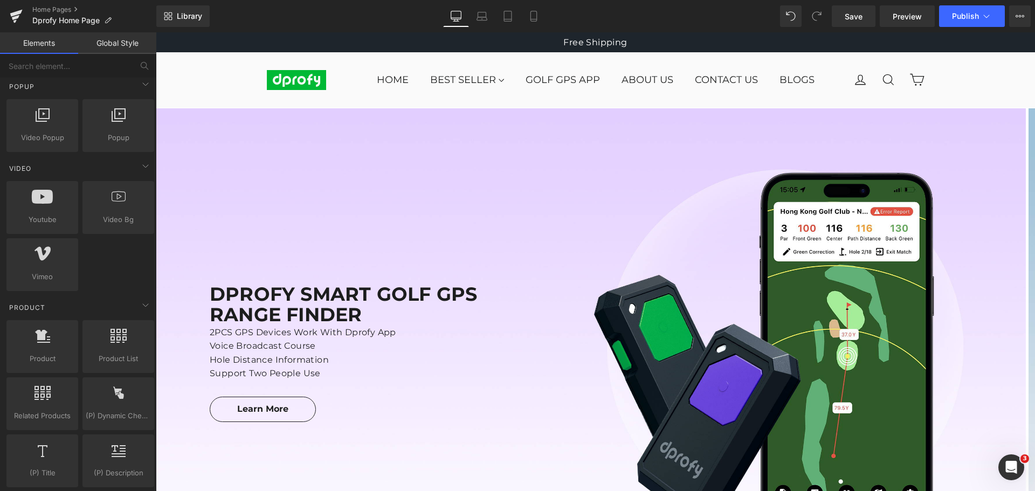
drag, startPoint x: 1030, startPoint y: 435, endPoint x: 1185, endPoint y: 57, distance: 408.6
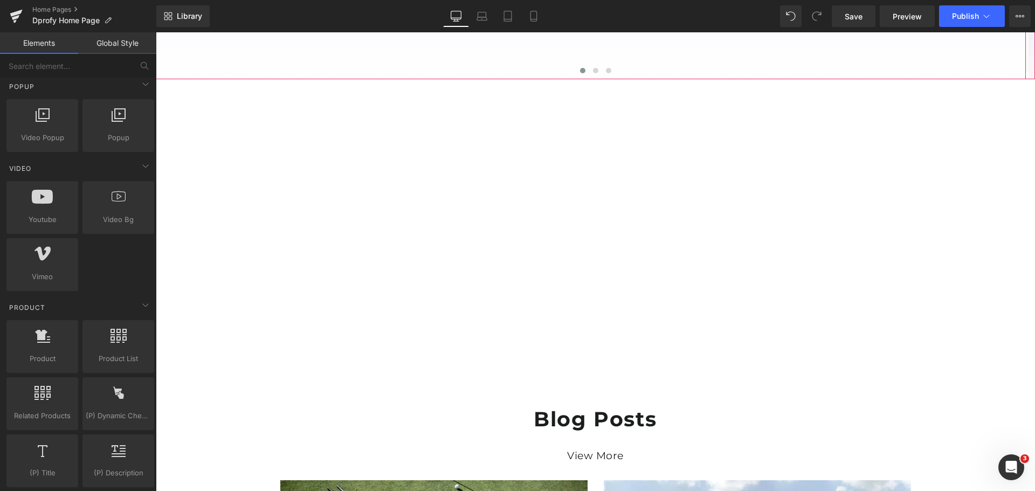
scroll to position [539, 0]
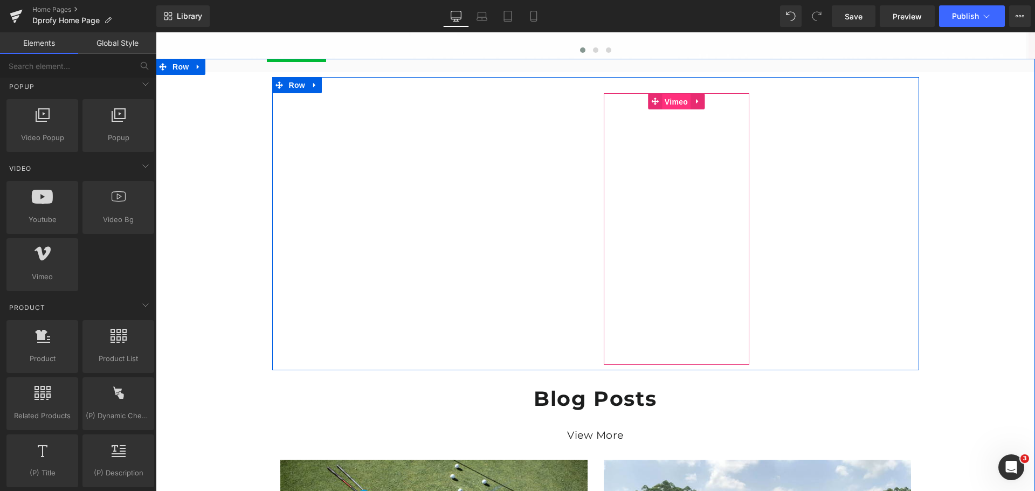
click at [673, 103] on span "Vimeo" at bounding box center [676, 102] width 29 height 16
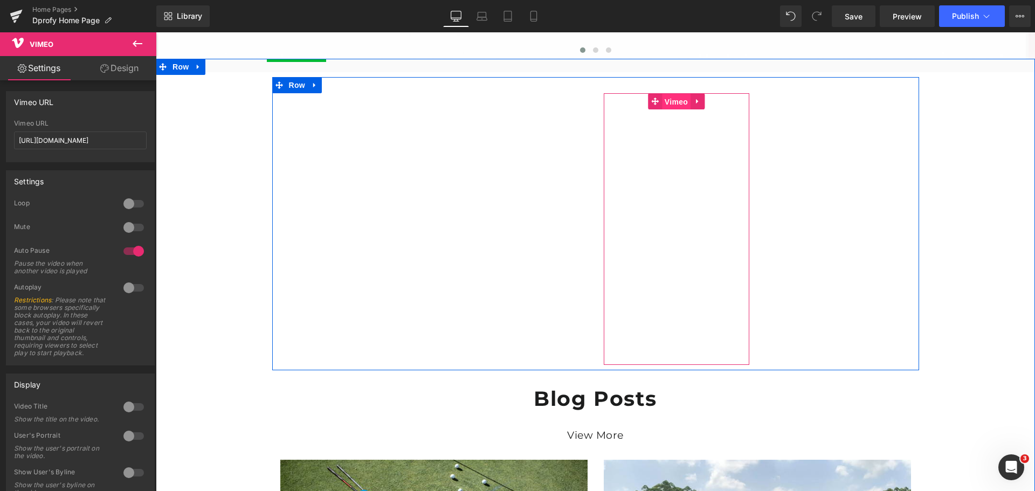
click at [670, 102] on span "Vimeo" at bounding box center [676, 102] width 29 height 16
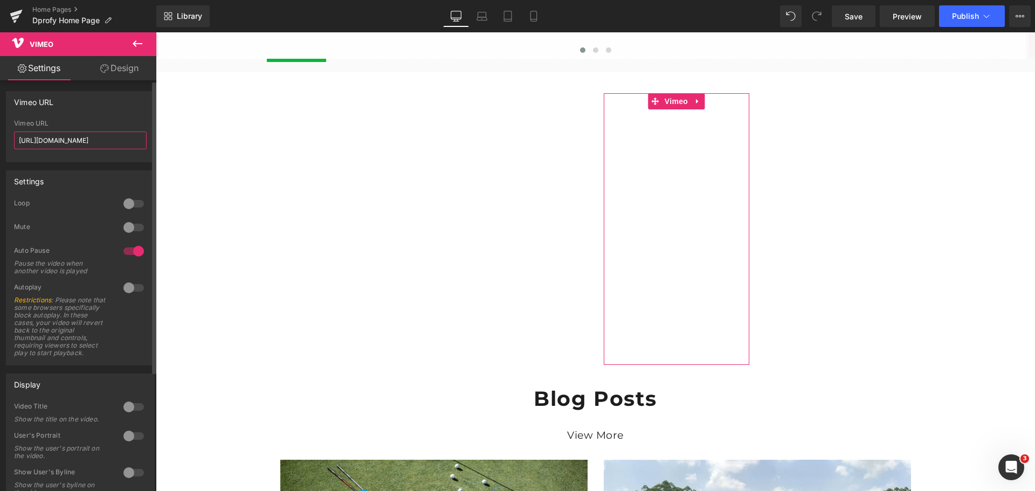
drag, startPoint x: 126, startPoint y: 141, endPoint x: 15, endPoint y: 140, distance: 110.5
click at [15, 140] on input "https://vimeo.com/1108961683" at bounding box center [80, 141] width 133 height 18
click at [86, 112] on div "Vimeo URL" at bounding box center [80, 102] width 148 height 20
click at [135, 44] on icon at bounding box center [138, 43] width 10 height 6
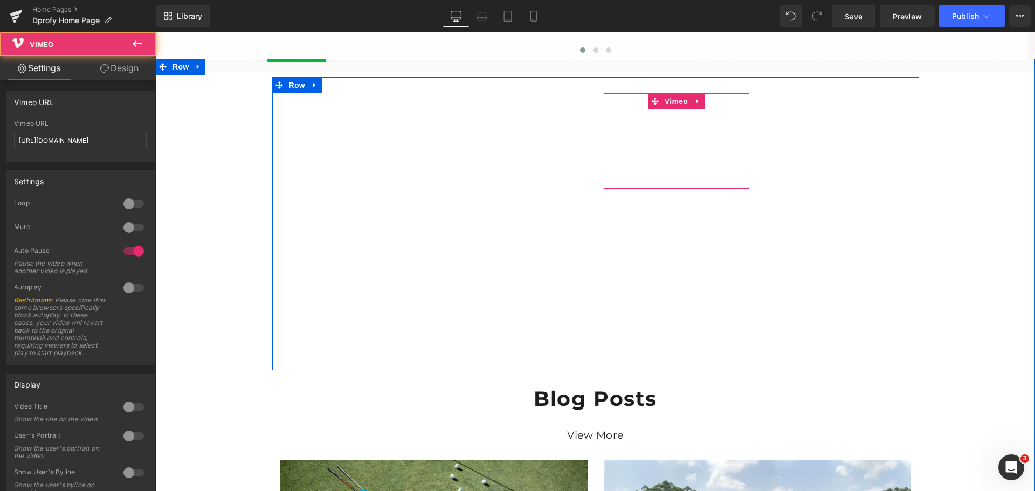
click at [670, 104] on div at bounding box center [677, 140] width 146 height 95
click at [670, 100] on div at bounding box center [677, 140] width 146 height 95
click at [670, 102] on div at bounding box center [677, 140] width 146 height 95
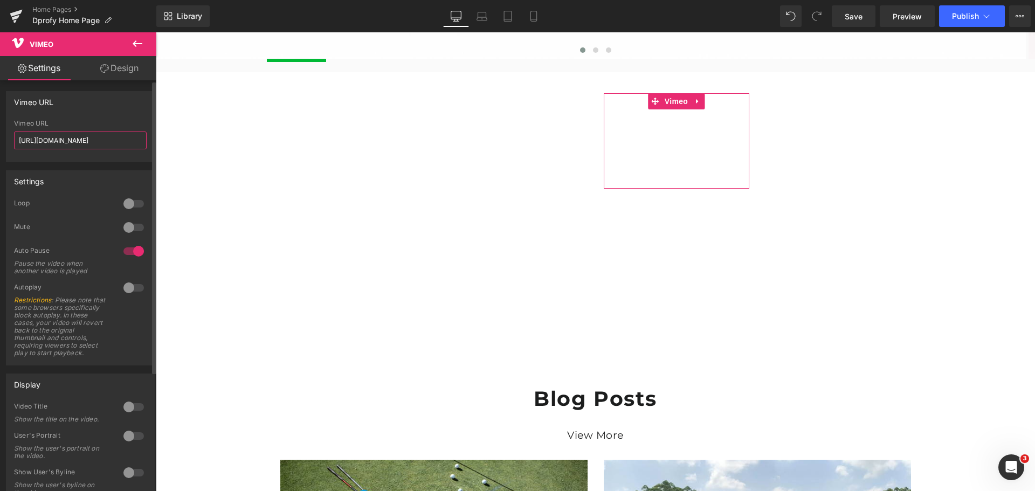
drag, startPoint x: 120, startPoint y: 141, endPoint x: 14, endPoint y: 141, distance: 106.2
click at [14, 141] on input "https://vimeo.com/1108961683" at bounding box center [80, 141] width 133 height 18
click at [88, 113] on div "Vimeo URL https://vimeo.com/1108961683 Vimeo URL https://vimeo.com/1108961683" at bounding box center [80, 126] width 149 height 71
click at [134, 42] on icon at bounding box center [137, 43] width 13 height 13
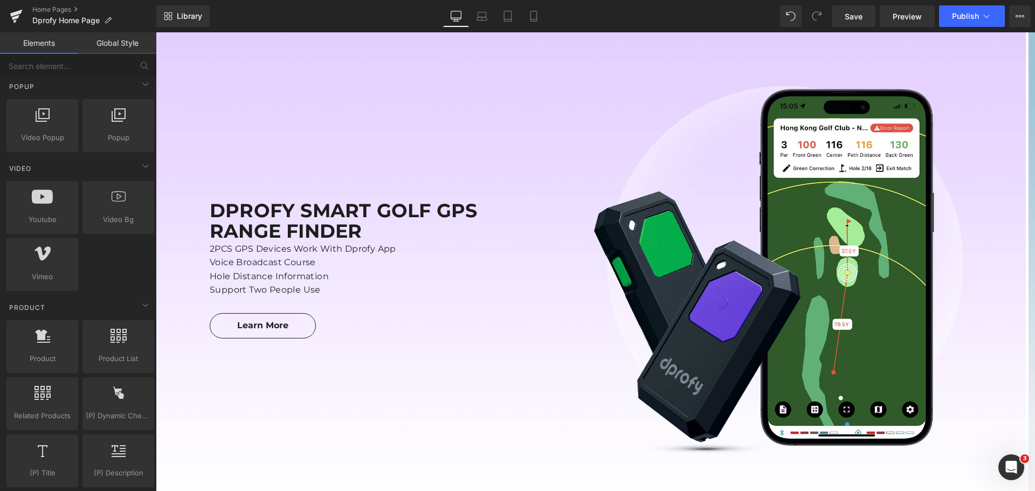
scroll to position [0, 0]
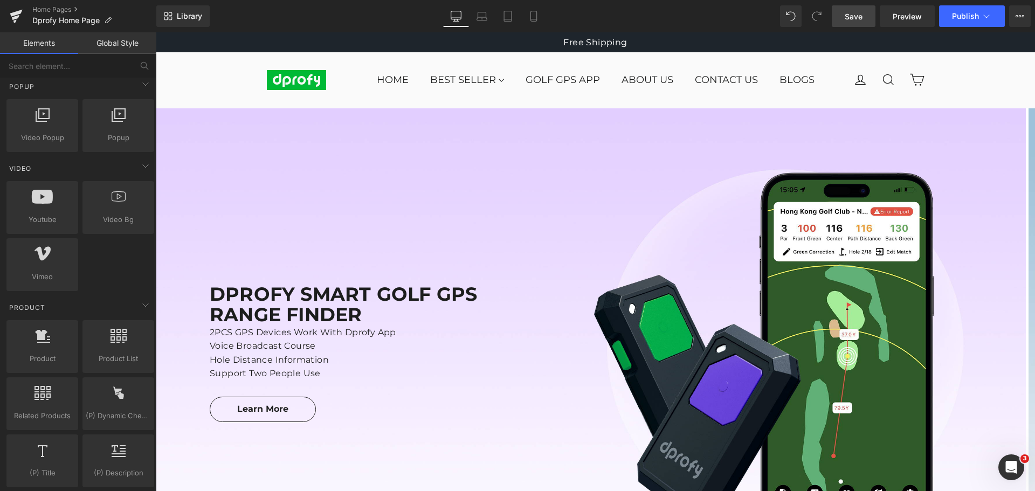
click at [855, 22] on link "Save" at bounding box center [854, 16] width 44 height 22
click at [523, 16] on icon at bounding box center [521, 16] width 11 height 11
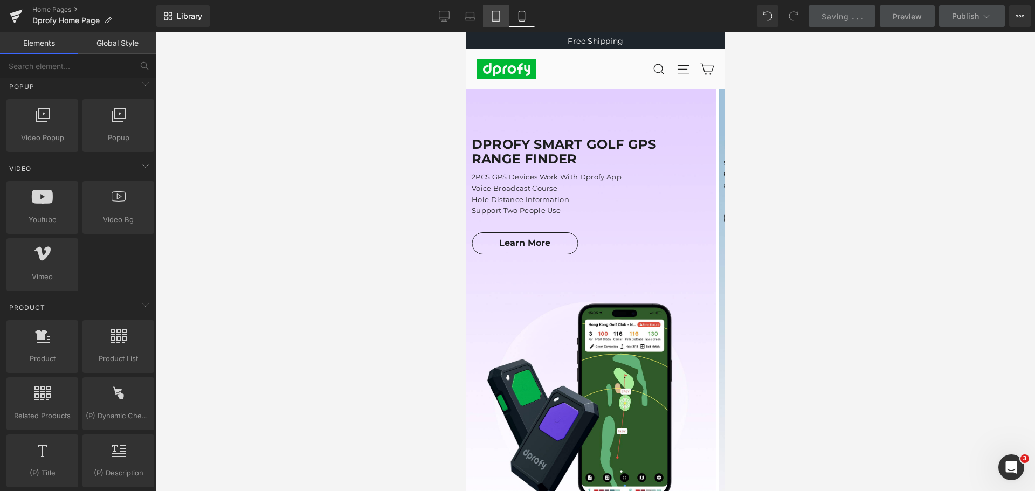
click at [495, 15] on icon at bounding box center [496, 16] width 11 height 11
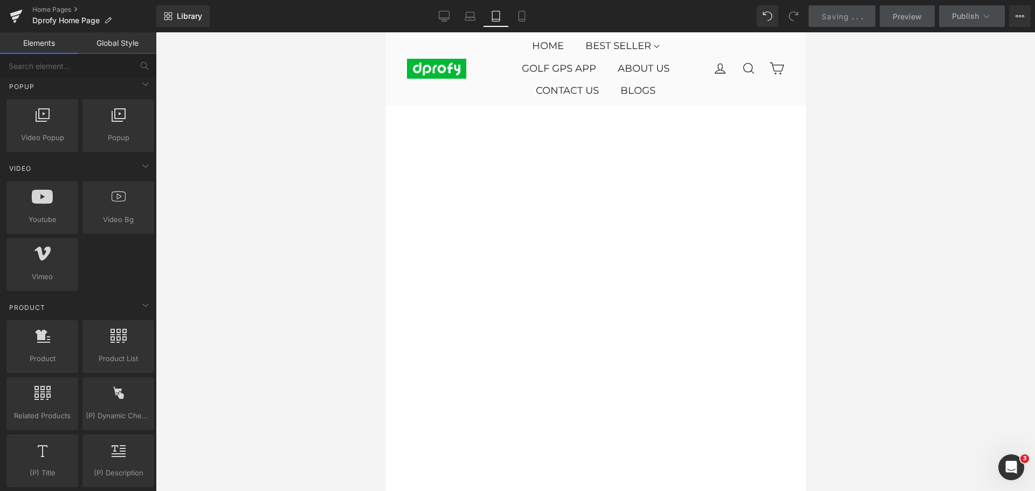
scroll to position [760, 0]
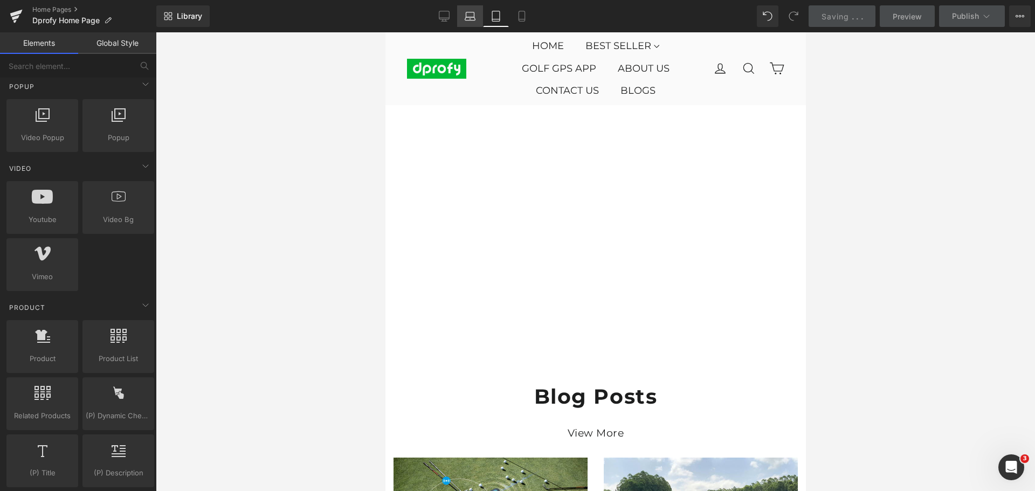
click at [470, 16] on icon at bounding box center [470, 16] width 11 height 11
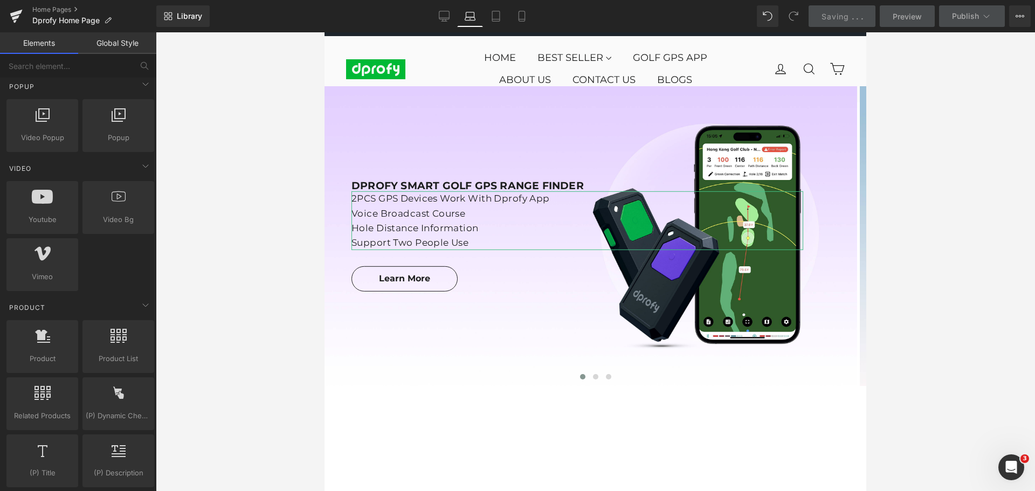
scroll to position [0, 0]
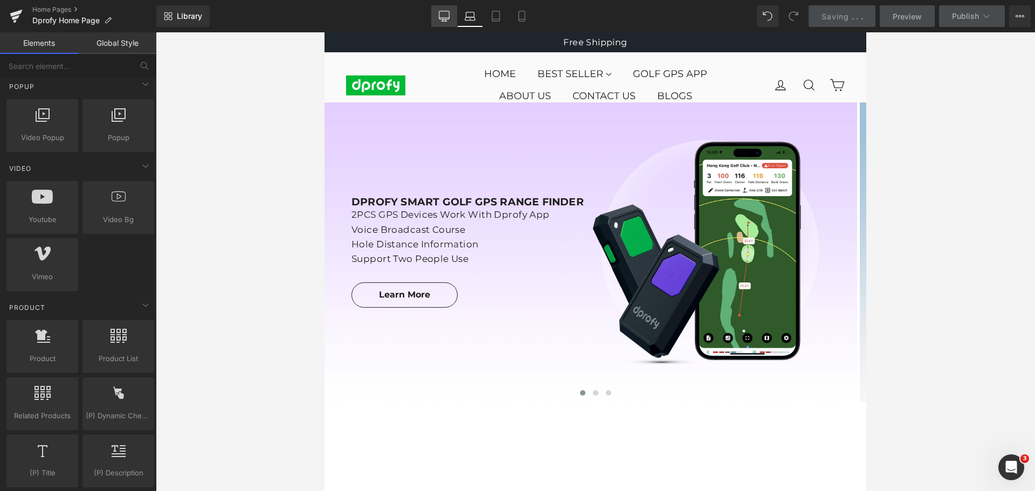
click at [445, 11] on icon at bounding box center [444, 15] width 10 height 8
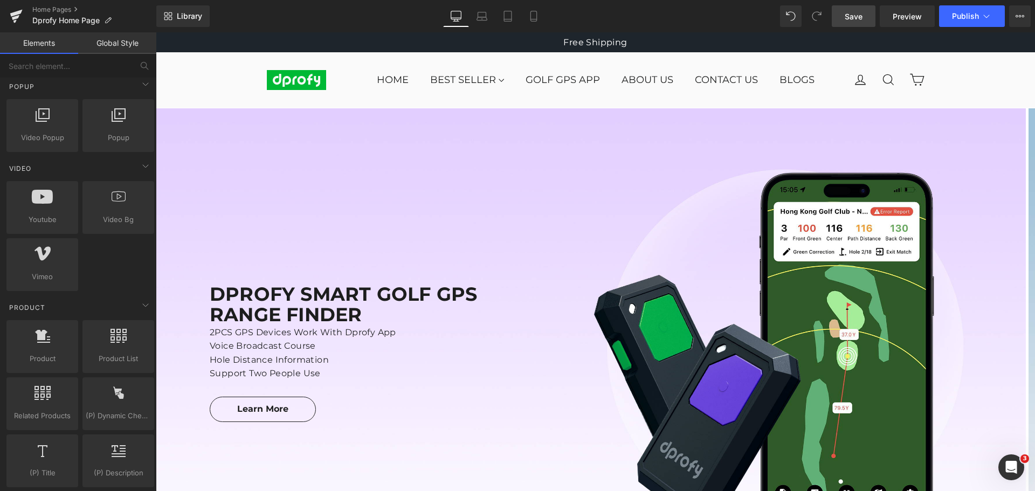
click at [854, 19] on span "Save" at bounding box center [854, 16] width 18 height 11
click at [484, 15] on icon at bounding box center [482, 16] width 11 height 11
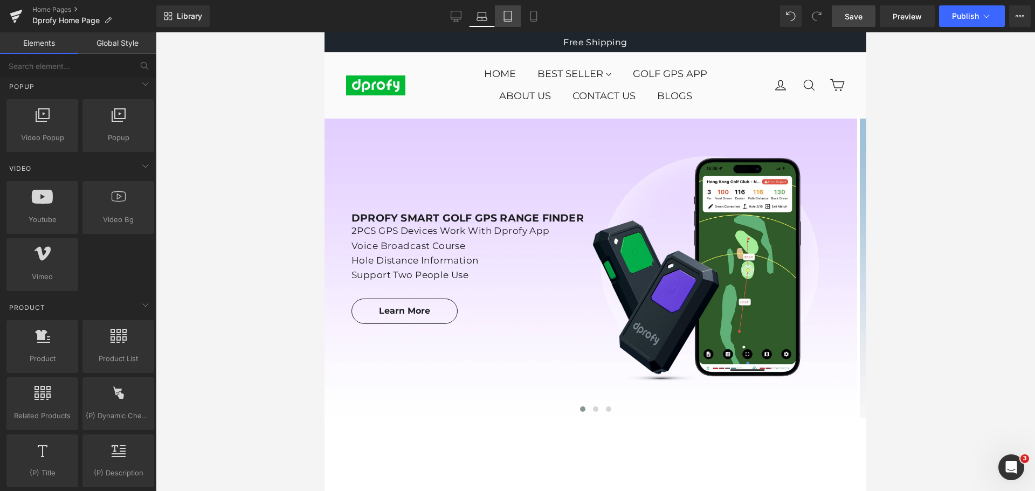
click at [511, 16] on icon at bounding box center [507, 16] width 11 height 11
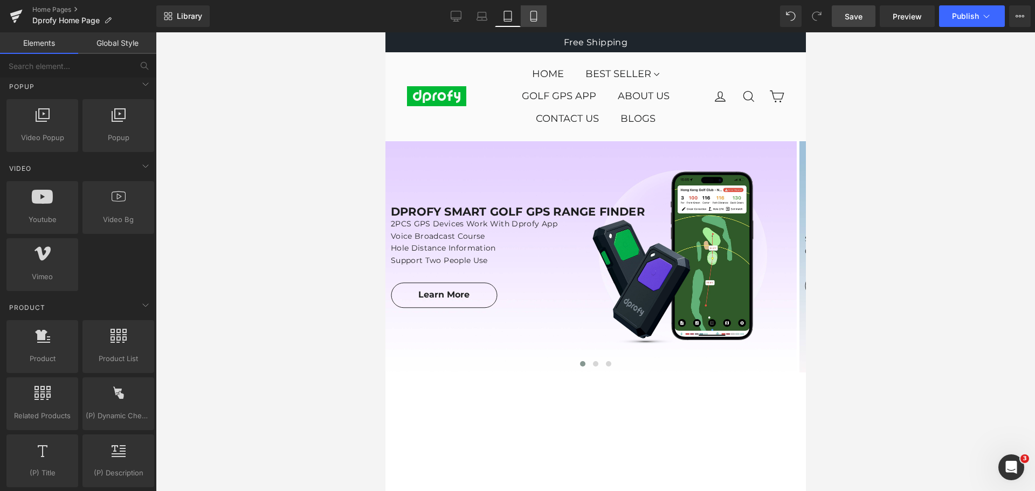
click at [538, 13] on icon at bounding box center [533, 16] width 11 height 11
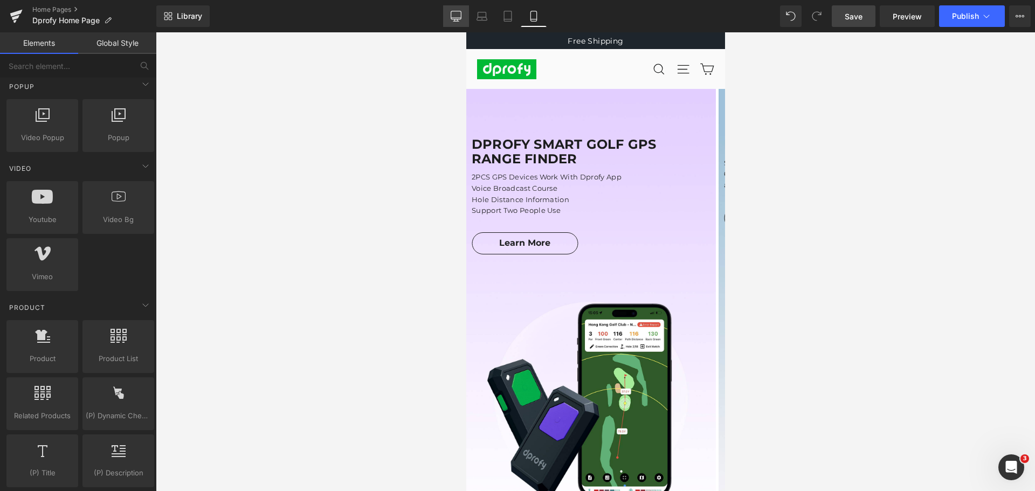
click at [459, 14] on icon at bounding box center [456, 16] width 11 height 11
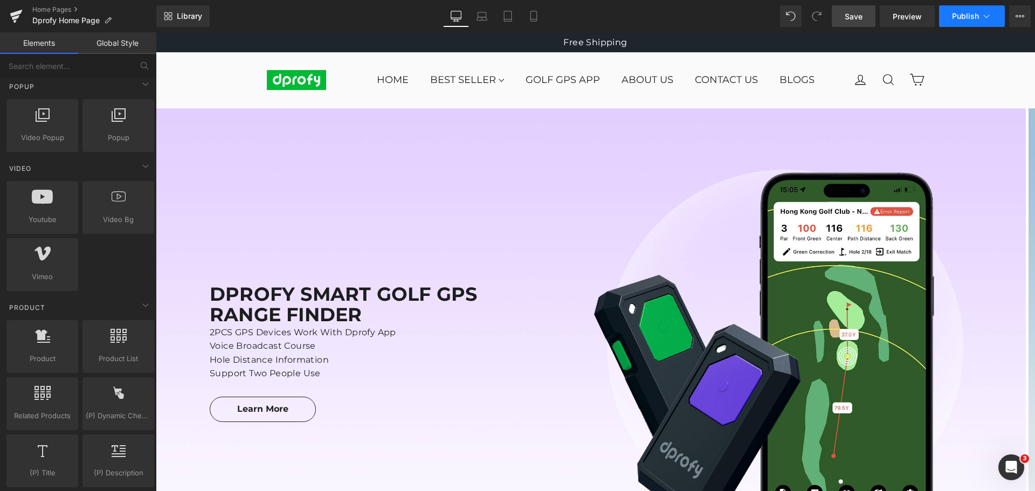
click at [969, 18] on span "Publish" at bounding box center [965, 16] width 27 height 9
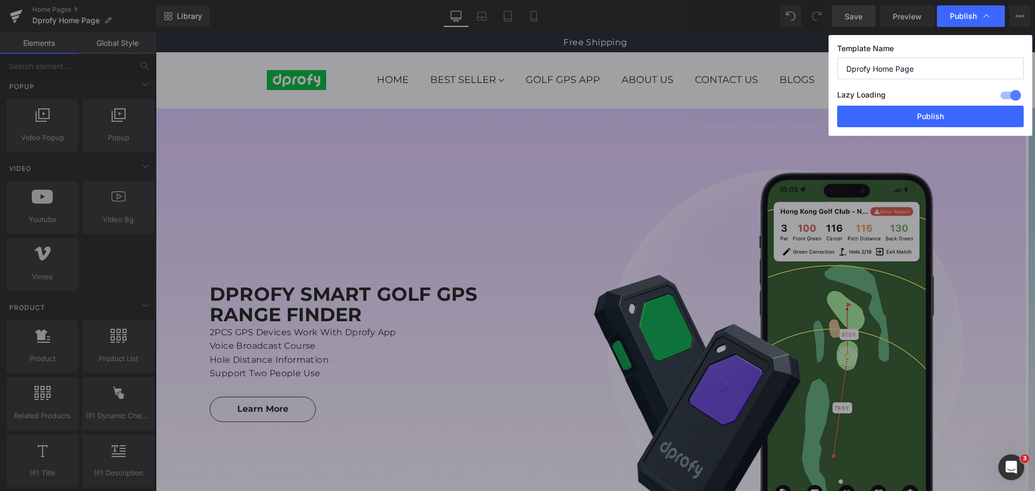
click at [969, 18] on span "Publish" at bounding box center [963, 16] width 27 height 10
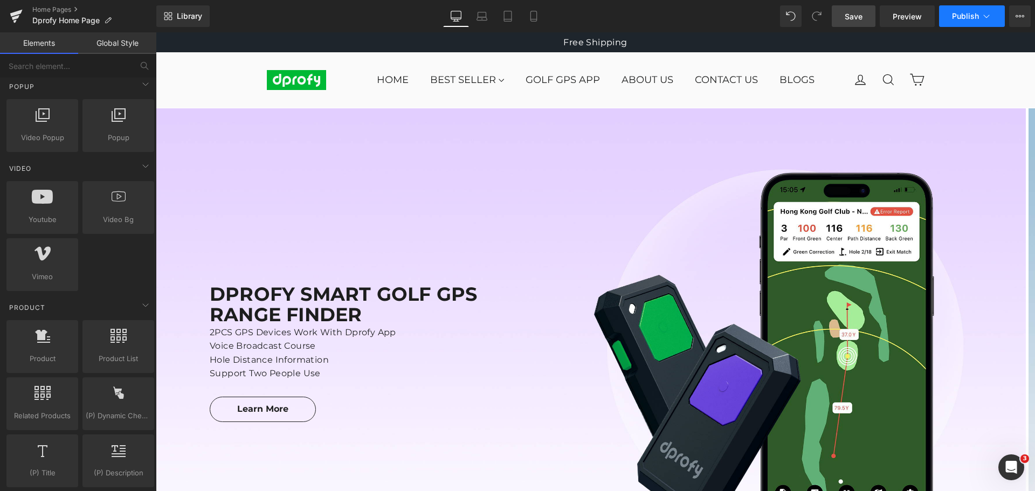
click at [969, 18] on span "Publish" at bounding box center [965, 16] width 27 height 9
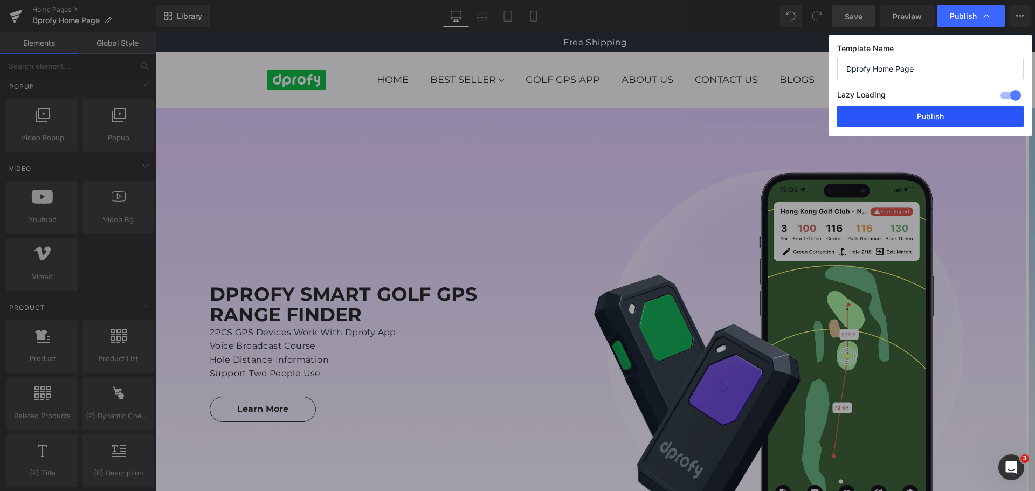
click at [942, 120] on button "Publish" at bounding box center [930, 117] width 187 height 22
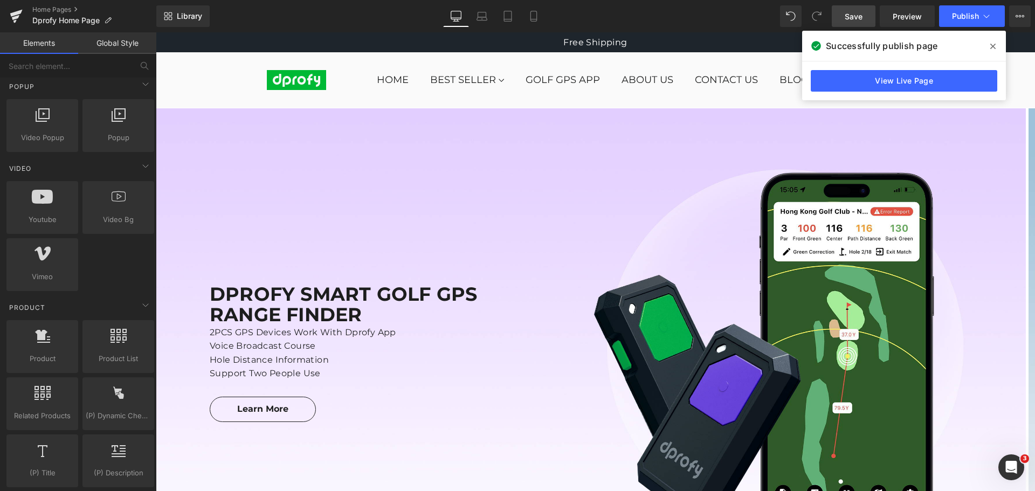
click at [994, 46] on icon at bounding box center [992, 46] width 5 height 5
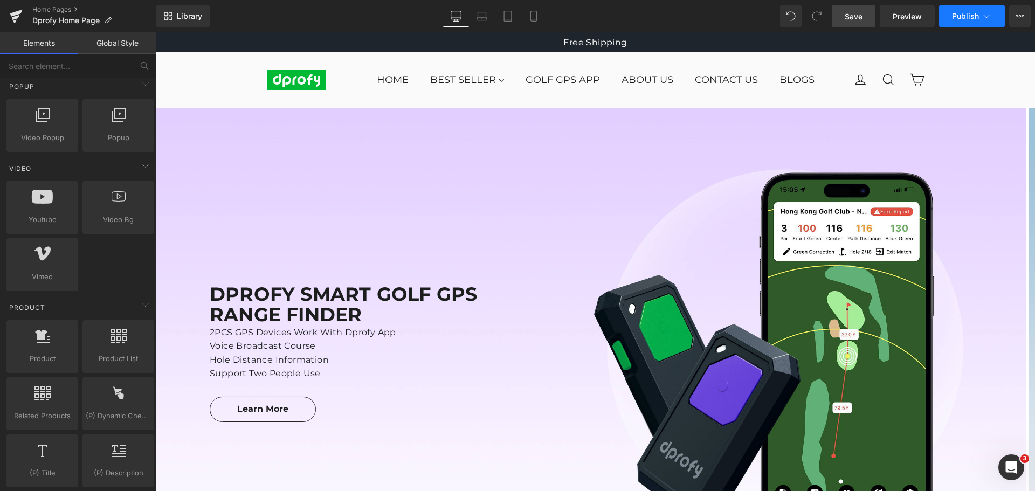
click at [972, 19] on span "Publish" at bounding box center [965, 16] width 27 height 9
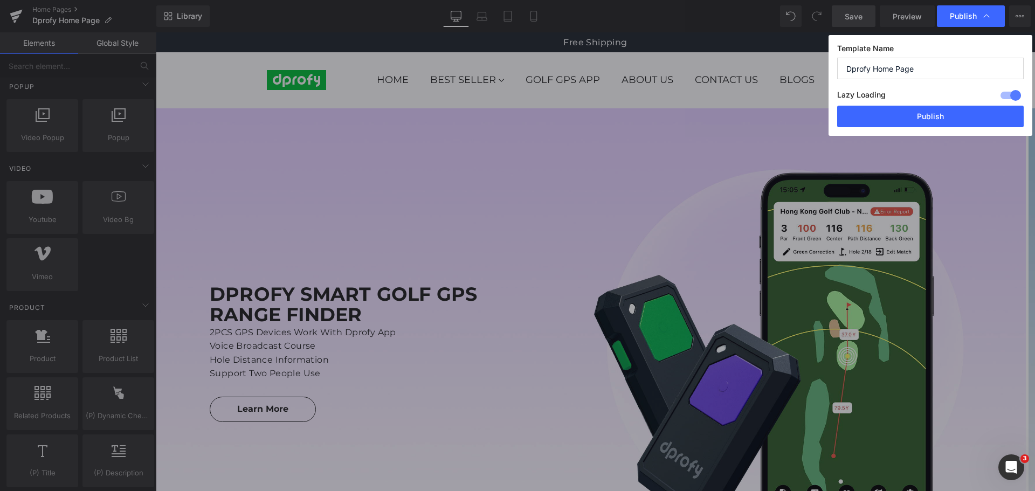
click at [972, 19] on span "Publish" at bounding box center [963, 16] width 27 height 10
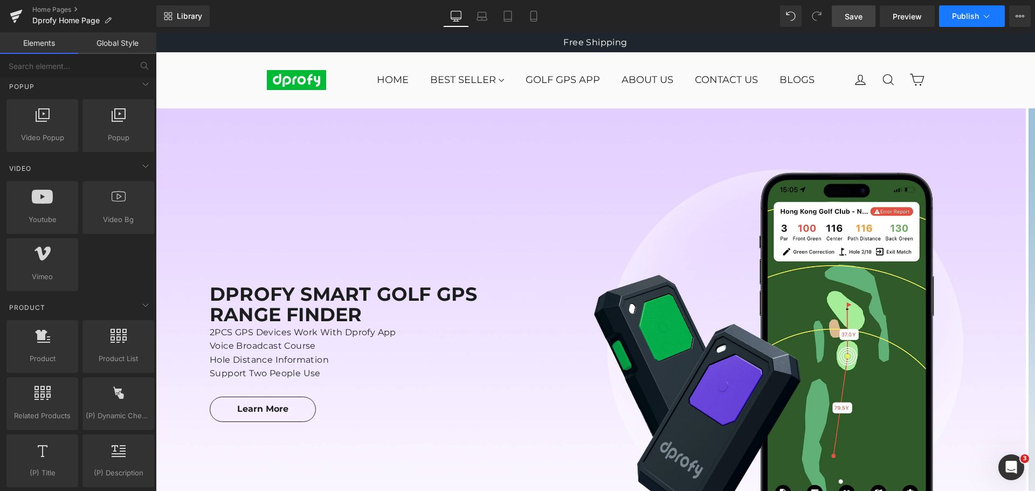
click at [972, 19] on span "Publish" at bounding box center [965, 16] width 27 height 9
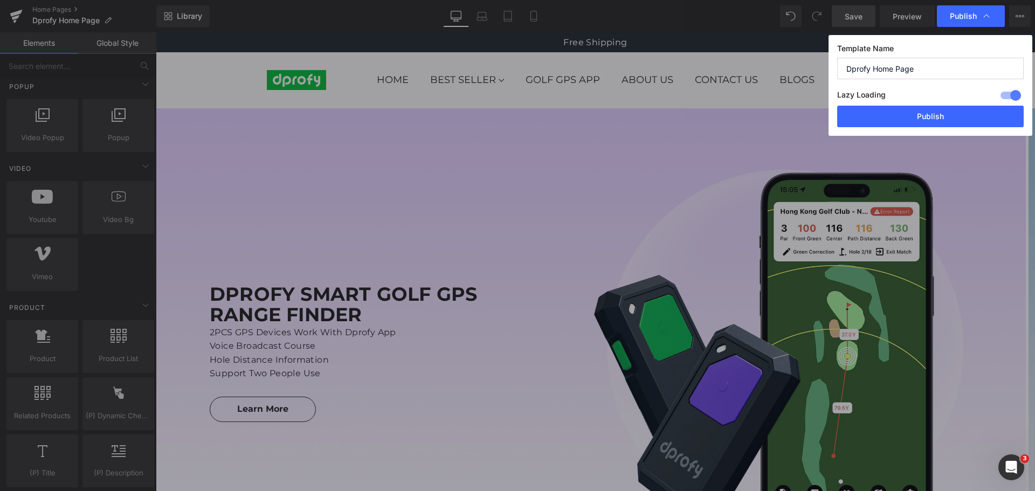
click at [972, 19] on span "Publish" at bounding box center [963, 16] width 27 height 10
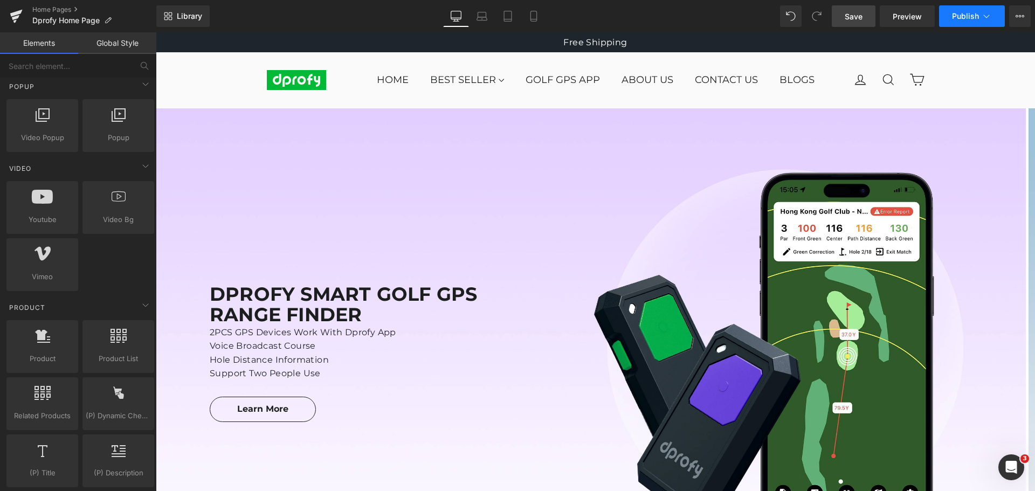
click at [972, 19] on span "Publish" at bounding box center [965, 16] width 27 height 9
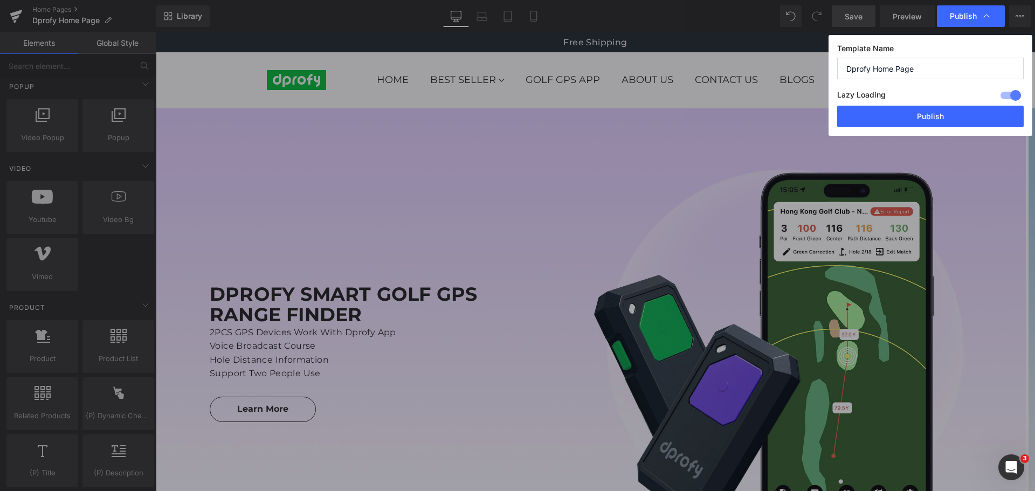
click at [972, 19] on span "Publish" at bounding box center [963, 16] width 27 height 10
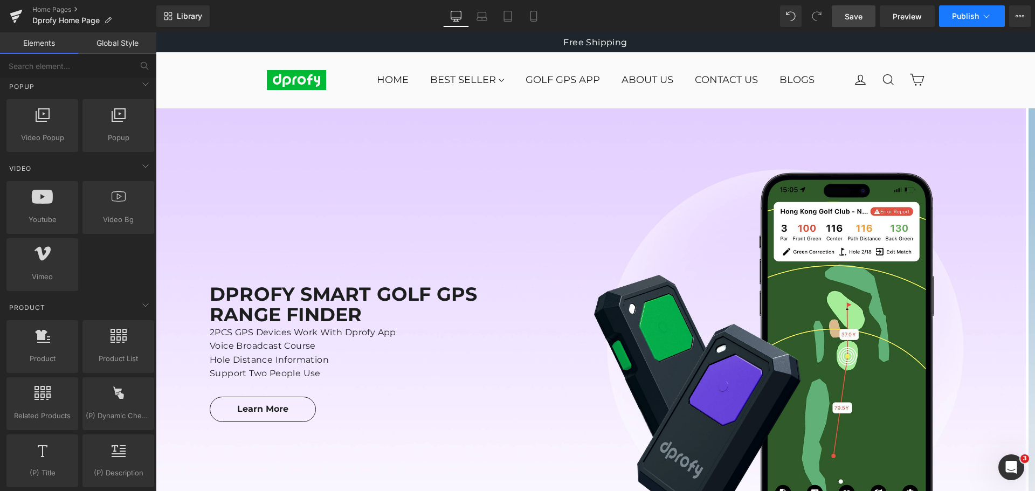
click at [970, 18] on span "Publish" at bounding box center [965, 16] width 27 height 9
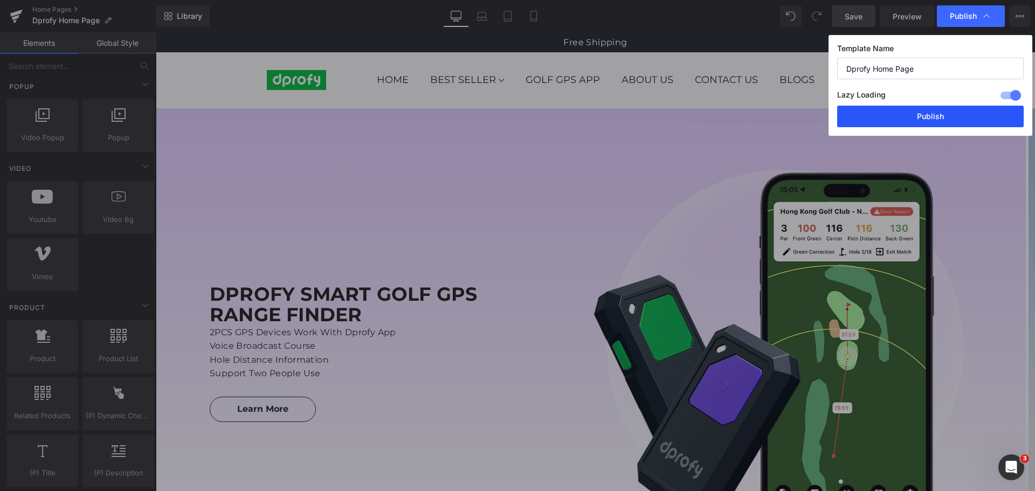
click at [940, 119] on button "Publish" at bounding box center [930, 117] width 187 height 22
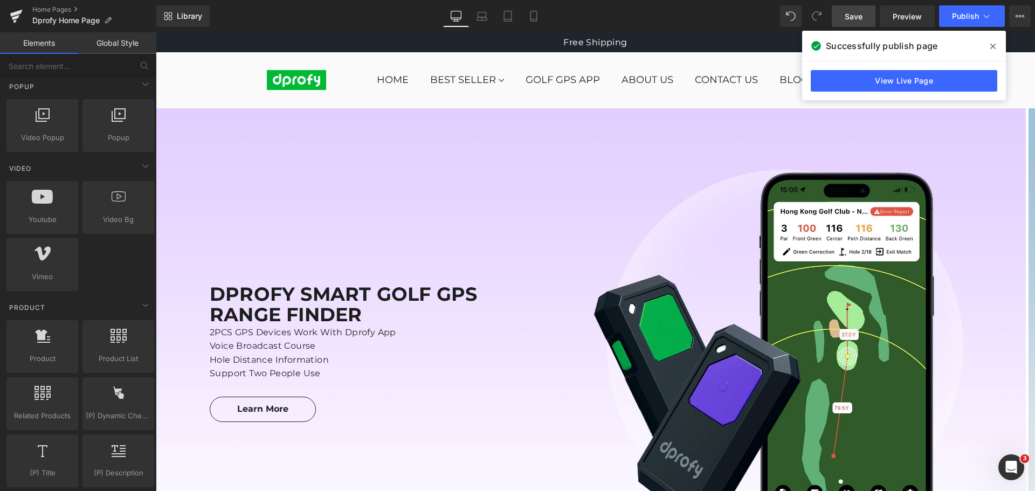
click at [993, 46] on icon at bounding box center [992, 46] width 5 height 5
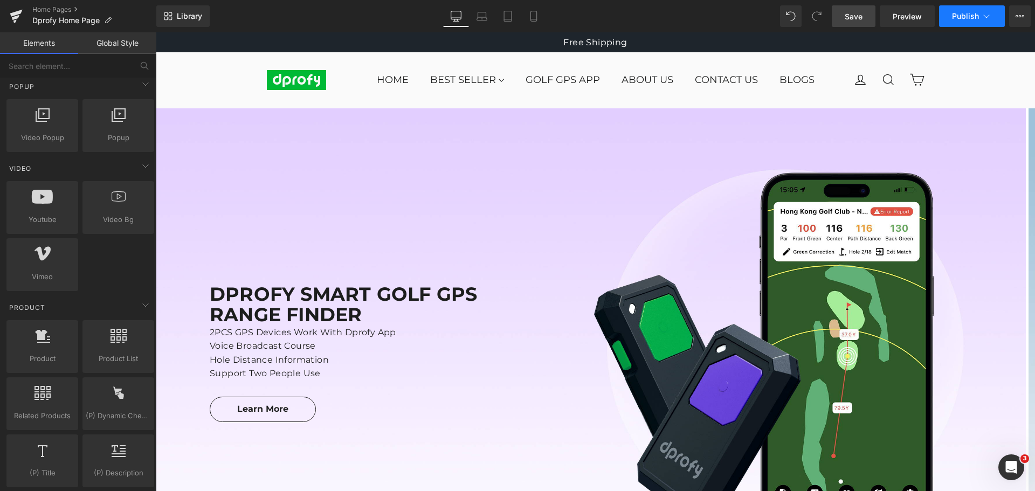
click at [966, 20] on span "Publish" at bounding box center [965, 16] width 27 height 9
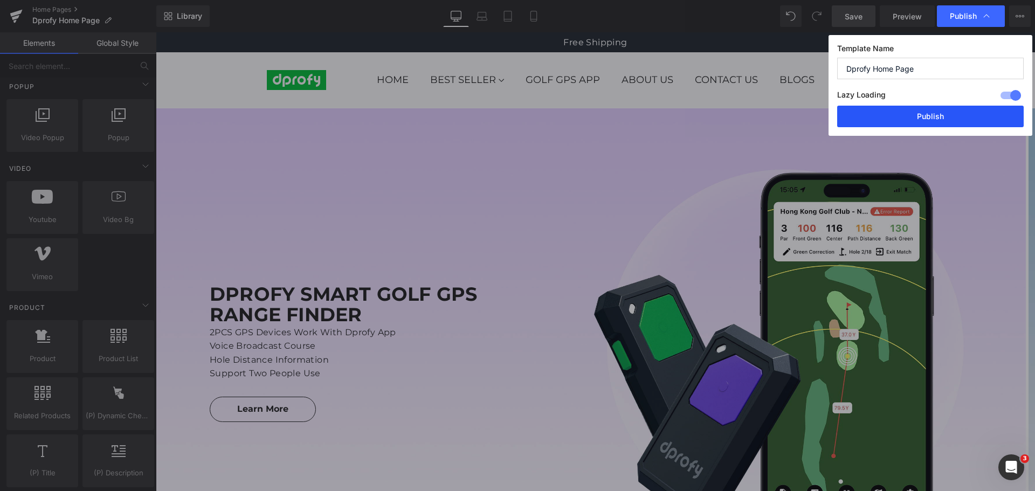
click at [944, 121] on button "Publish" at bounding box center [930, 117] width 187 height 22
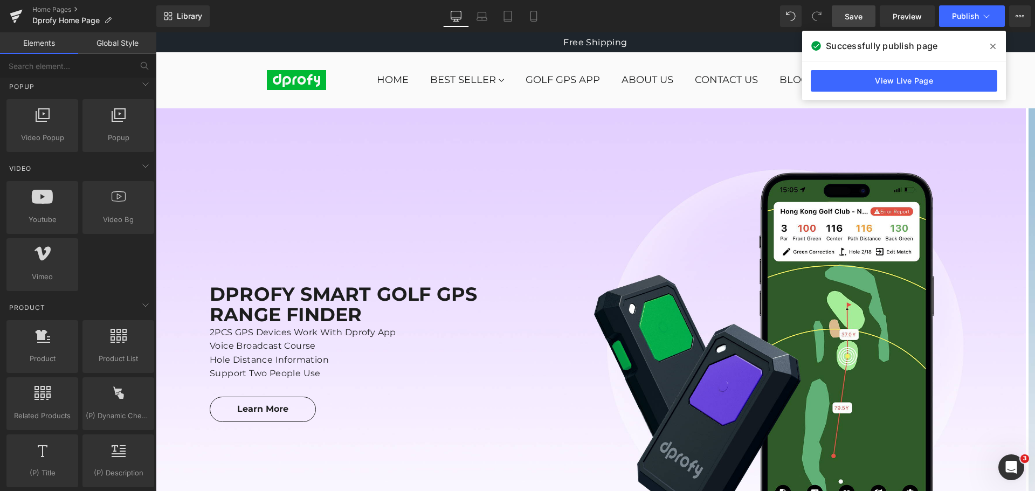
click at [992, 47] on icon at bounding box center [992, 46] width 5 height 5
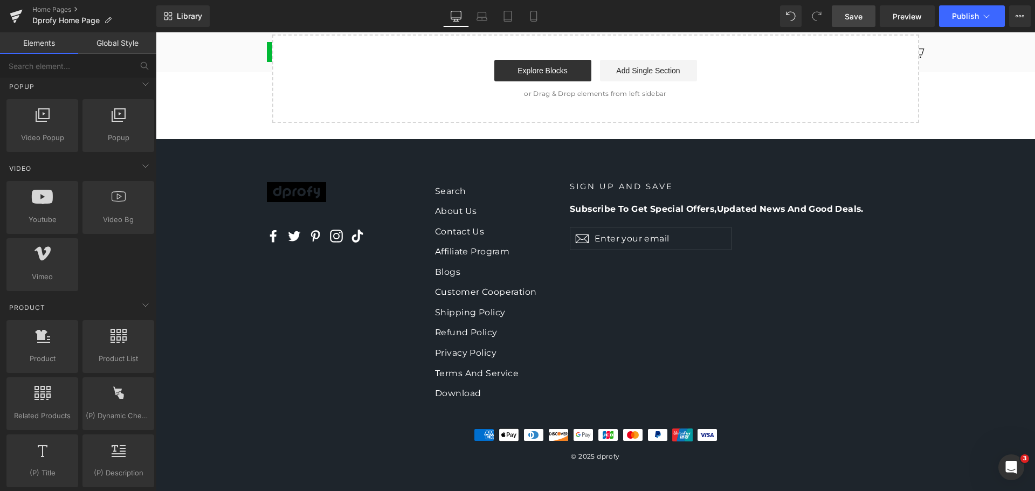
scroll to position [3240, 0]
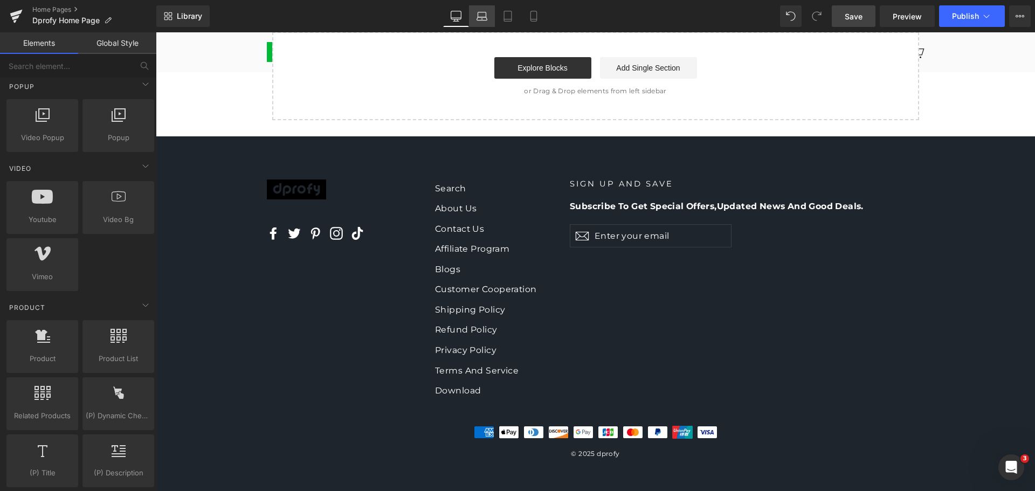
click at [486, 13] on icon at bounding box center [482, 14] width 8 height 5
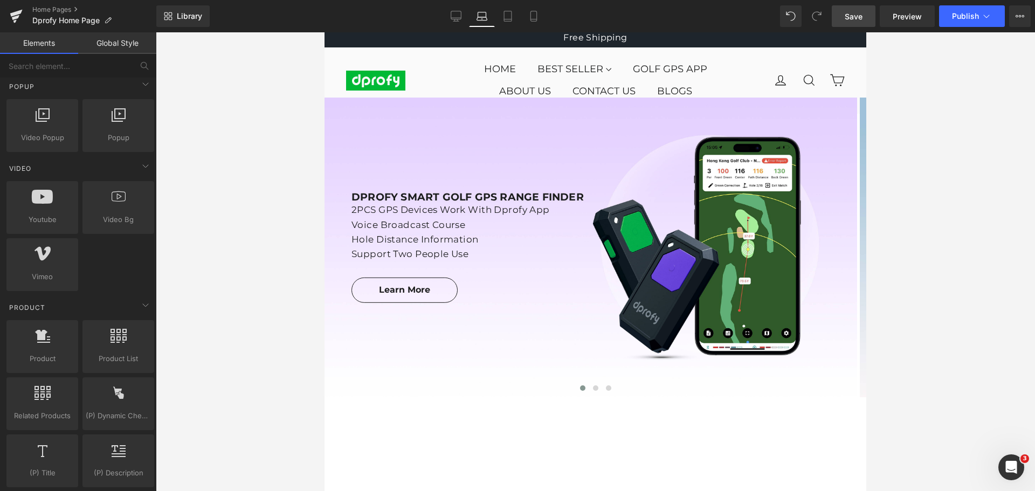
scroll to position [0, 0]
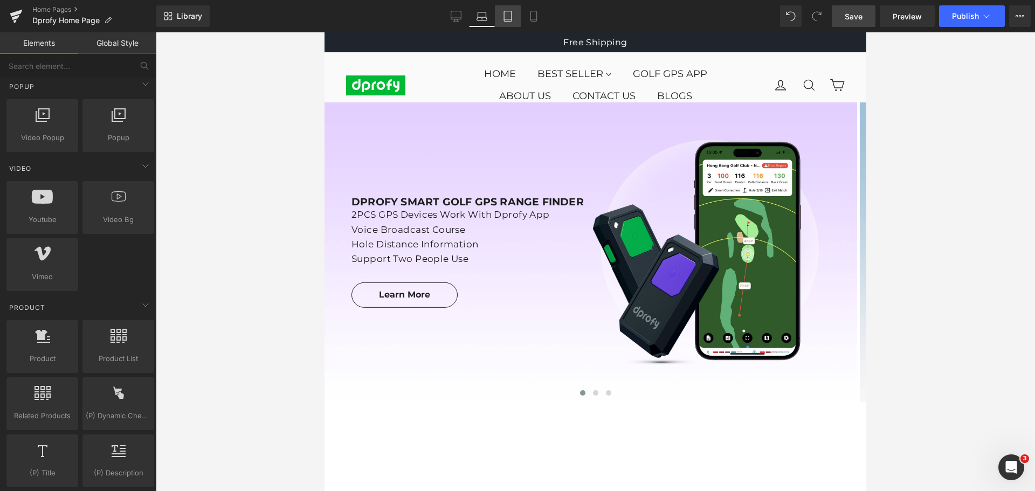
click at [504, 12] on icon at bounding box center [507, 16] width 11 height 11
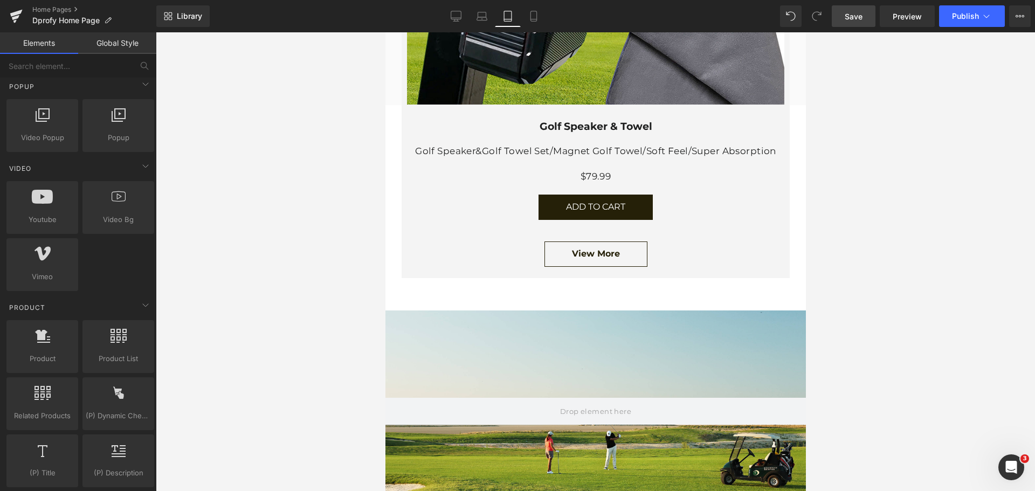
scroll to position [5064, 0]
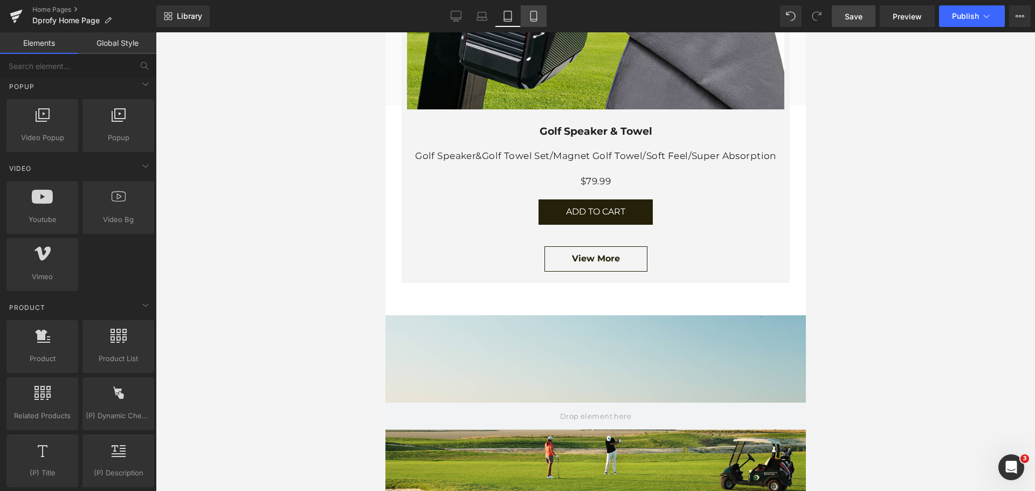
click at [536, 13] on icon at bounding box center [533, 16] width 11 height 11
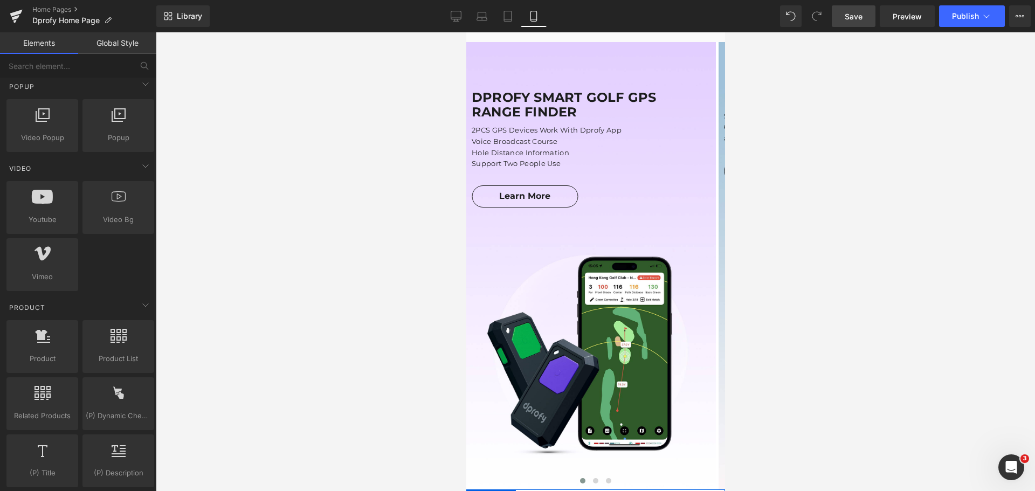
scroll to position [0, 0]
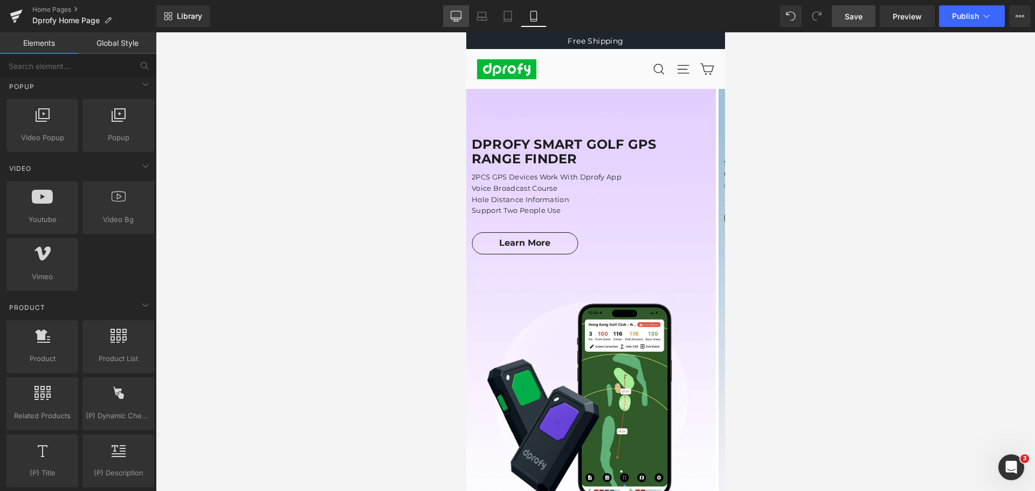
click at [454, 16] on icon at bounding box center [456, 16] width 11 height 11
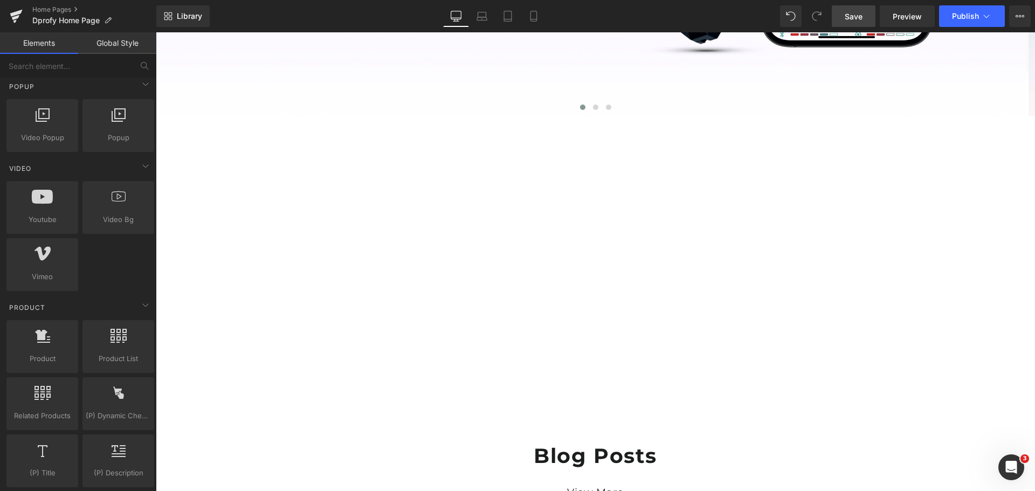
scroll to position [485, 0]
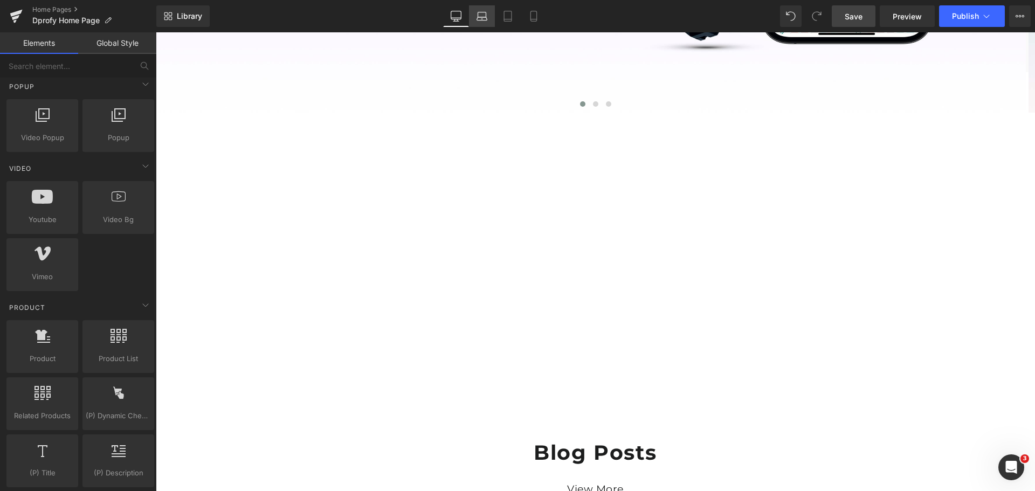
click at [479, 17] on icon at bounding box center [482, 18] width 10 height 3
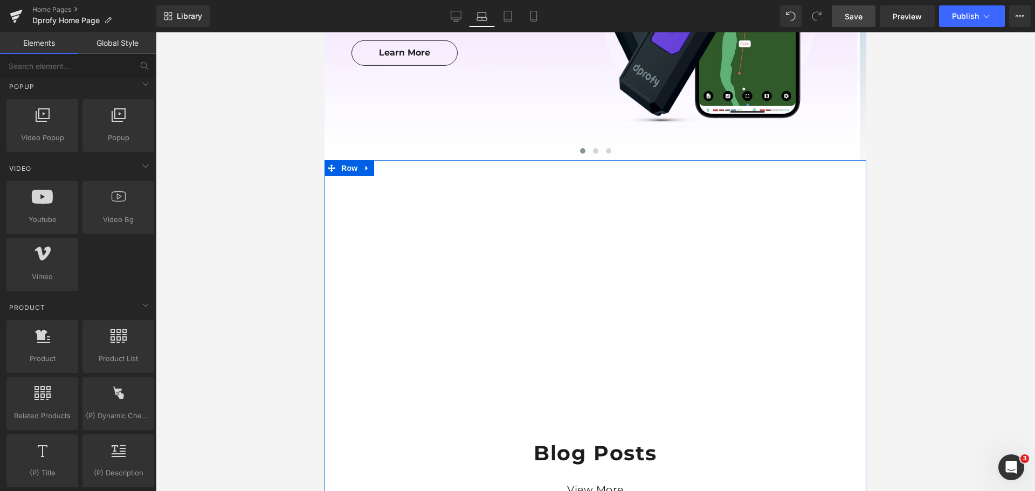
scroll to position [236, 0]
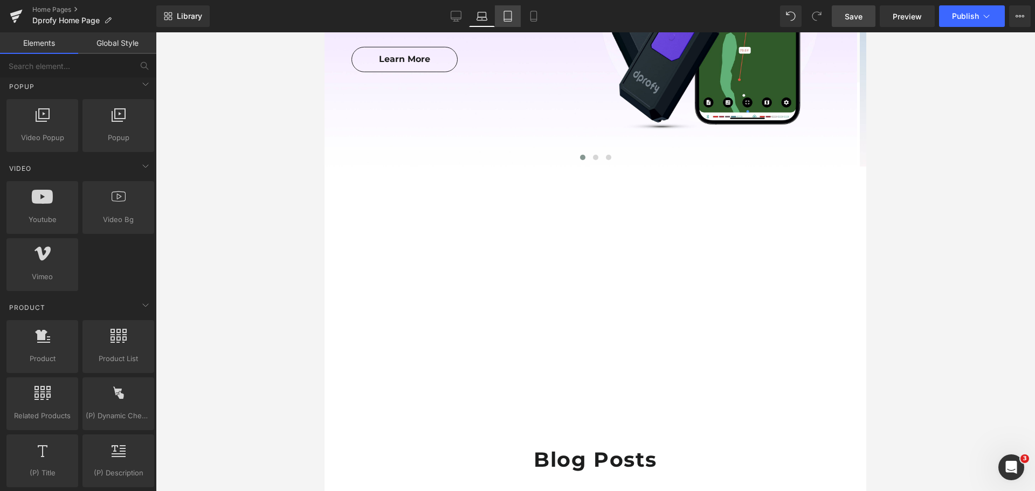
click at [503, 13] on icon at bounding box center [507, 16] width 11 height 11
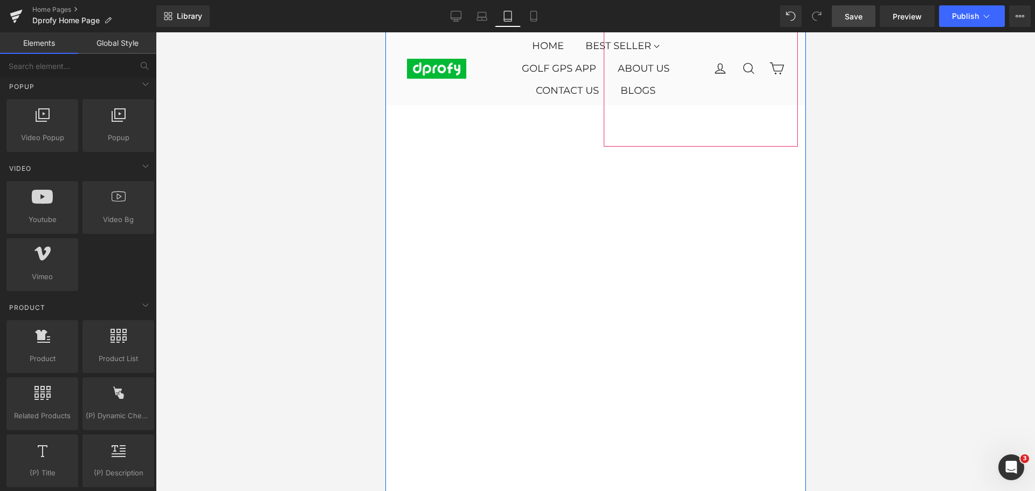
scroll to position [661, 0]
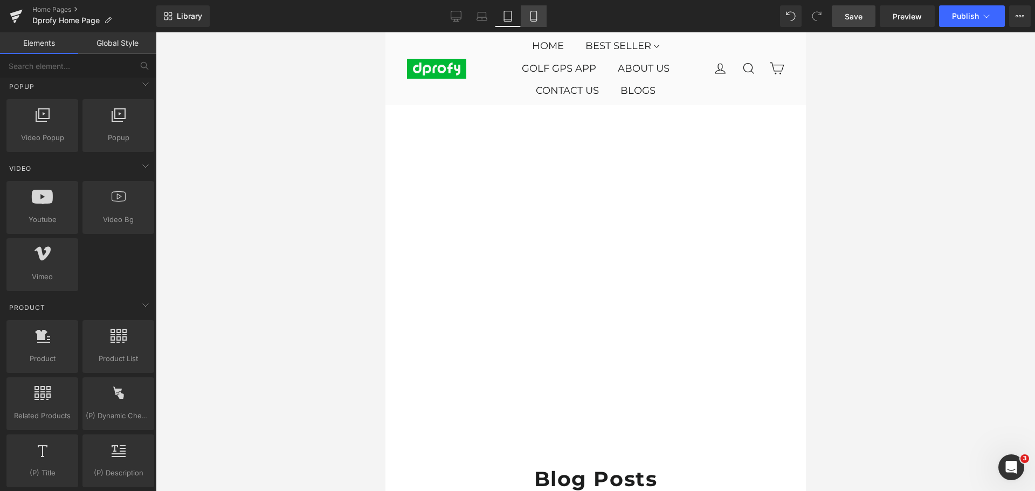
click at [533, 19] on icon at bounding box center [533, 19] width 6 height 0
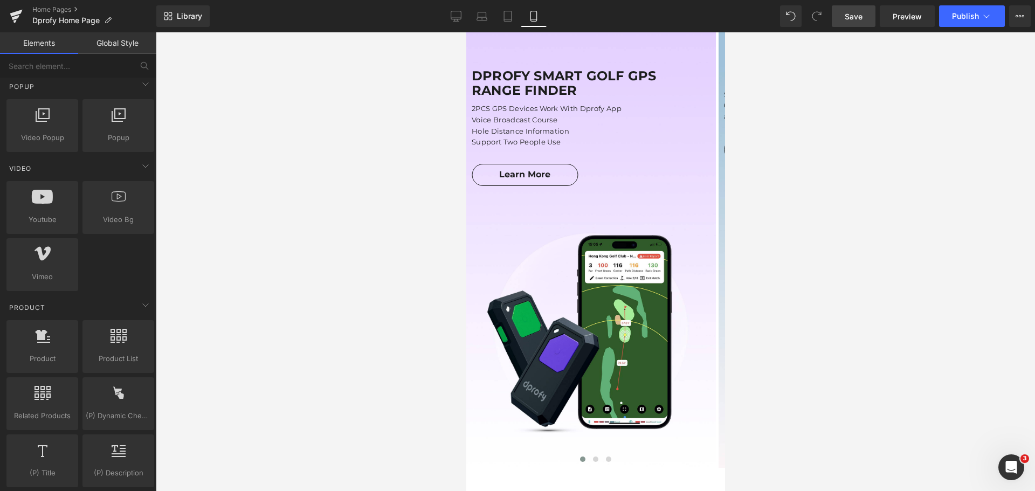
scroll to position [0, 0]
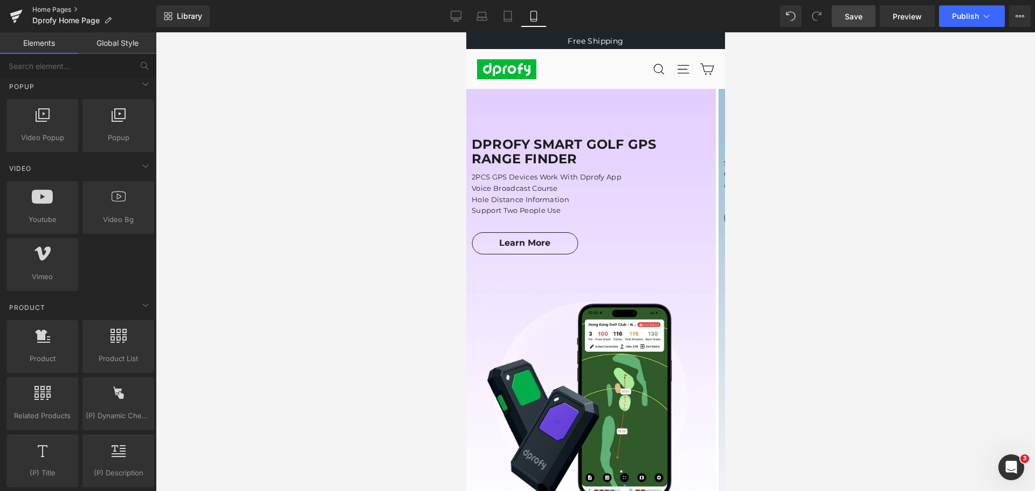
click at [47, 10] on link "Home Pages" at bounding box center [94, 9] width 124 height 9
